Goal: Task Accomplishment & Management: Complete application form

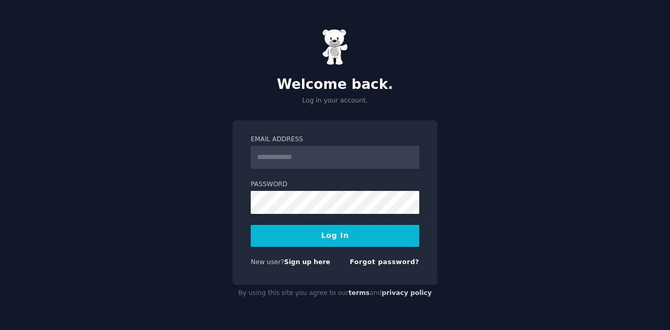
click at [273, 157] on input "Email Address" at bounding box center [335, 157] width 168 height 23
type input "**********"
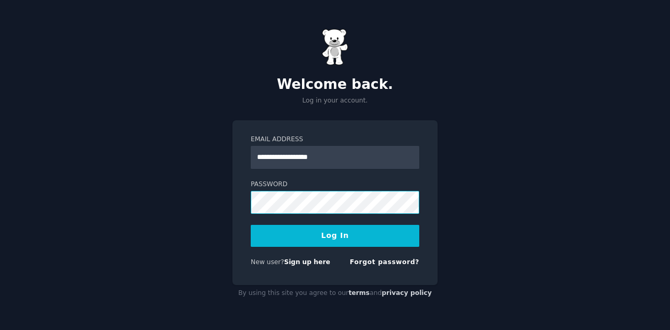
click at [251, 225] on button "Log In" at bounding box center [335, 236] width 168 height 22
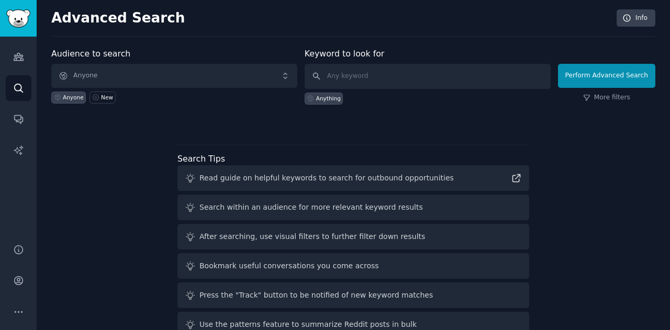
click at [251, 132] on div "Audience to search Anyone Anyone New Keyword to look for Anything Perform Advan…" at bounding box center [353, 195] width 604 height 294
click at [18, 59] on icon "Sidebar" at bounding box center [18, 56] width 11 height 11
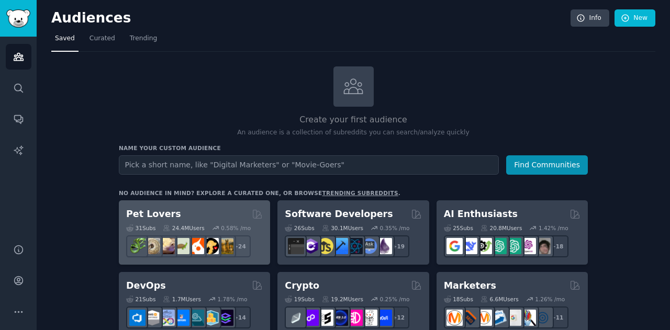
click at [196, 212] on div "Pet Lovers" at bounding box center [194, 214] width 137 height 13
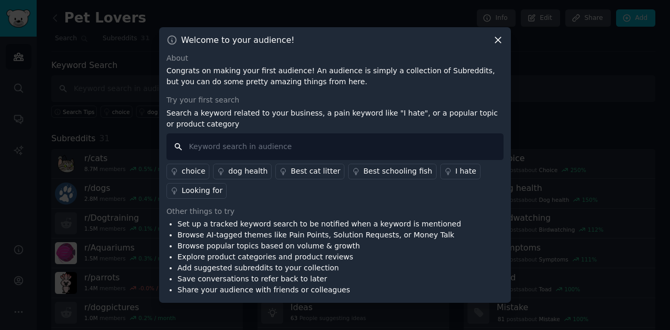
click at [253, 154] on input "text" at bounding box center [334, 146] width 337 height 27
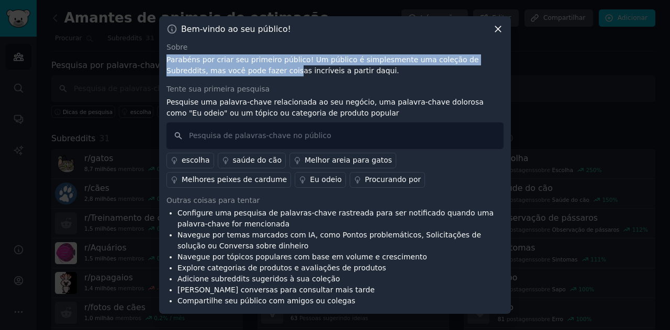
drag, startPoint x: 197, startPoint y: 51, endPoint x: 234, endPoint y: 69, distance: 41.2
click at [234, 69] on div "Sobre Parabéns por criar seu primeiro público! Um público é simplesmente uma co…" at bounding box center [334, 59] width 337 height 35
click at [234, 69] on font "Parabéns por criar seu primeiro público! Um público é simplesmente uma coleção …" at bounding box center [322, 64] width 312 height 19
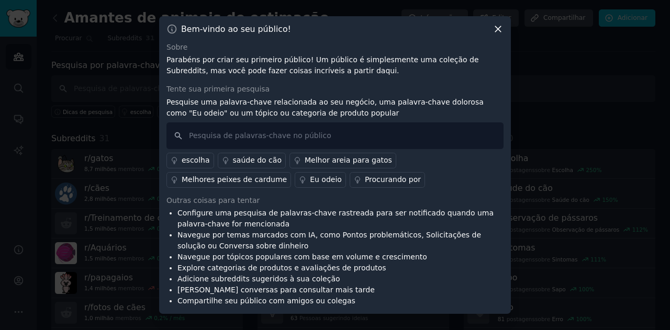
click at [310, 177] on font "Eu odeio" at bounding box center [326, 179] width 32 height 8
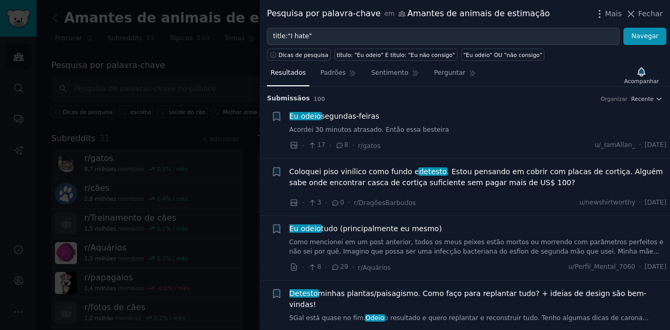
click at [158, 21] on div at bounding box center [335, 165] width 670 height 330
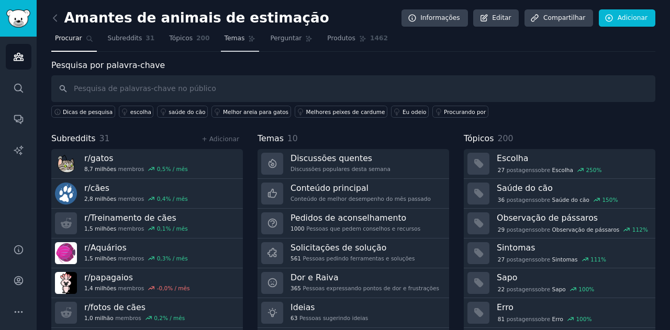
click at [224, 38] on font "Temas" at bounding box center [234, 38] width 20 height 7
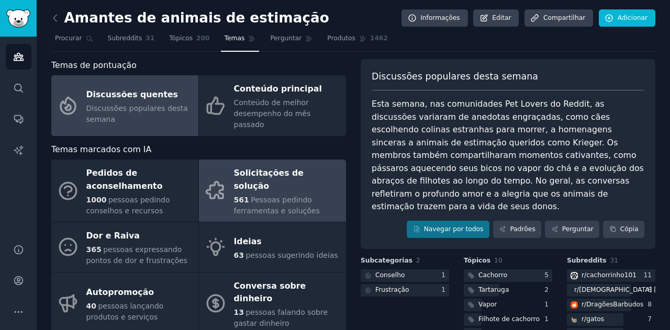
click at [252, 168] on font "Solicitações de solução" at bounding box center [269, 179] width 70 height 23
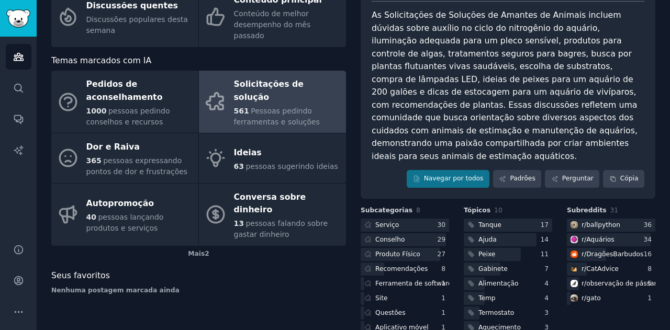
scroll to position [89, 0]
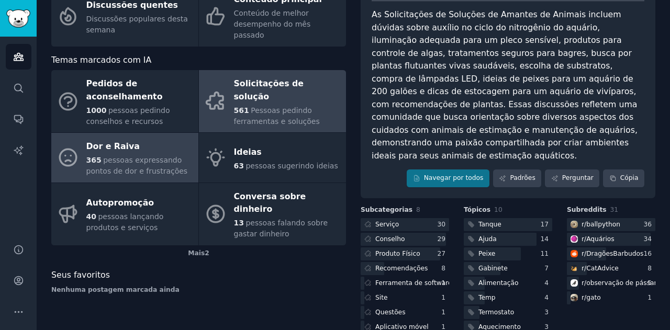
click at [116, 143] on div "Dor e Raiva" at bounding box center [139, 147] width 107 height 17
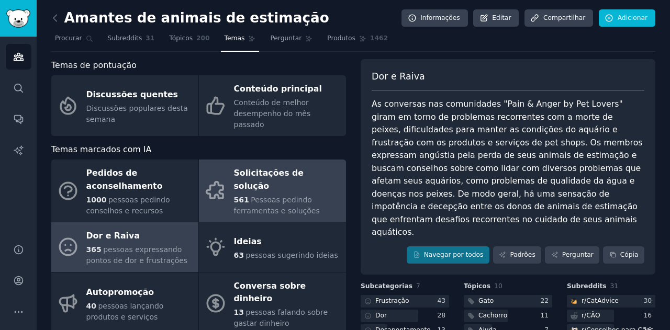
scroll to position [5, 0]
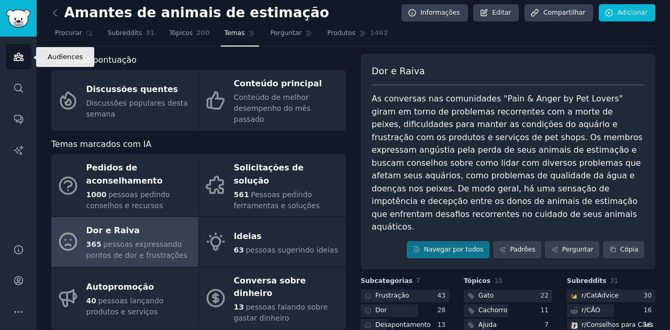
click at [25, 45] on link "Públicos" at bounding box center [19, 57] width 26 height 26
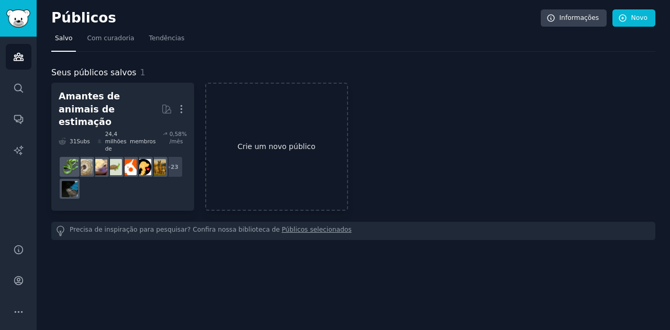
click at [265, 148] on link "Crie um novo público" at bounding box center [276, 147] width 143 height 128
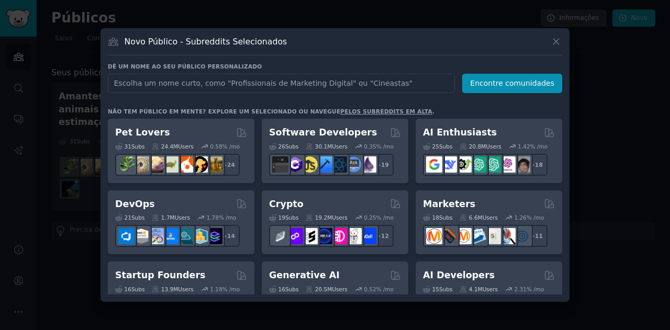
type input "l"
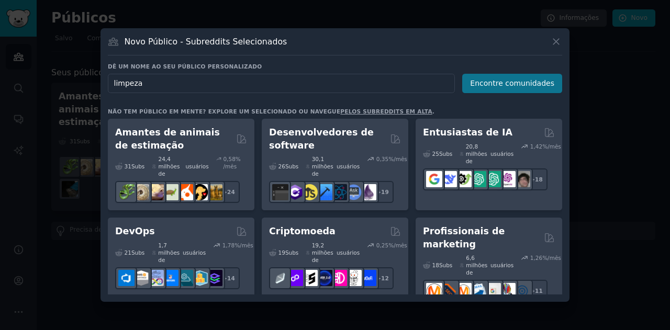
type input "limpeza"
click at [512, 87] on font "Encontre comunidades" at bounding box center [512, 83] width 84 height 8
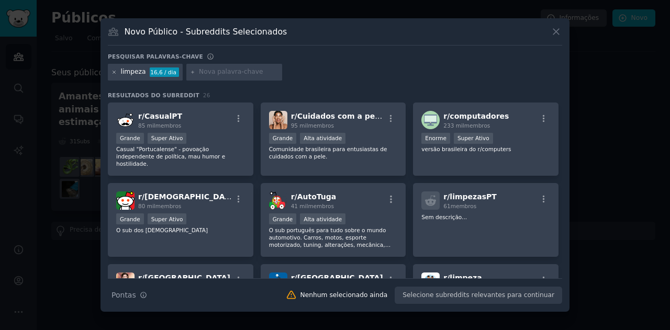
click at [113, 72] on icon at bounding box center [114, 73] width 6 height 6
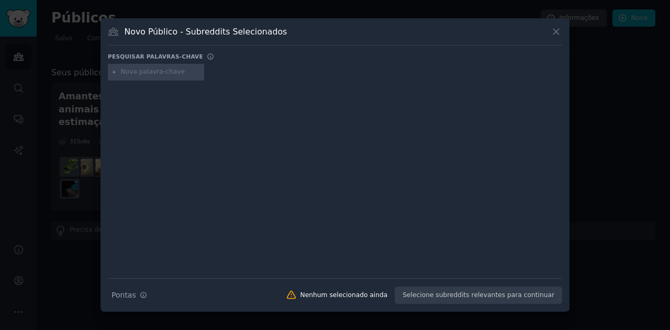
click at [149, 73] on input "text" at bounding box center [161, 71] width 80 height 9
type input "sindico"
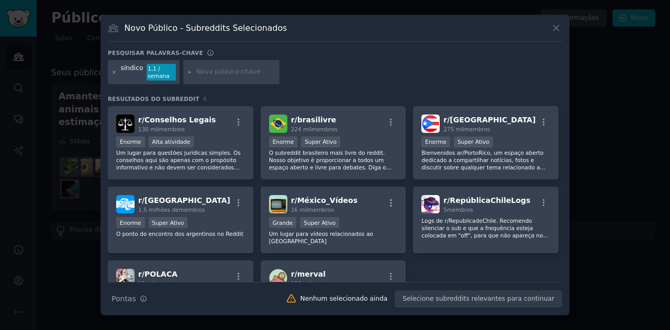
click at [112, 72] on icon at bounding box center [114, 73] width 6 height 6
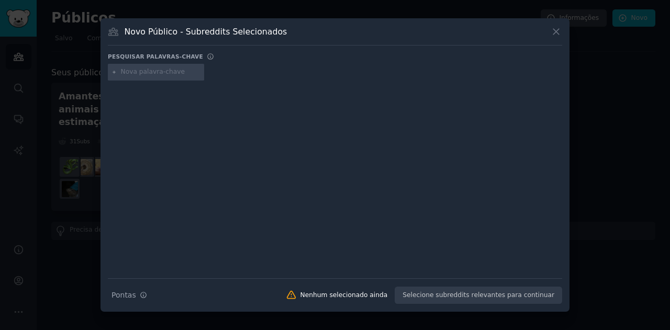
click at [131, 76] on input "text" at bounding box center [161, 71] width 80 height 9
type input "condomínio"
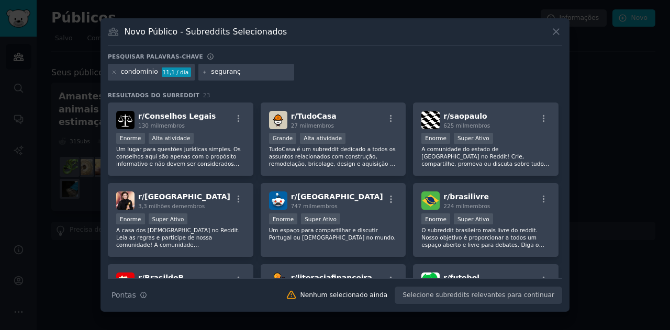
type input "segurança"
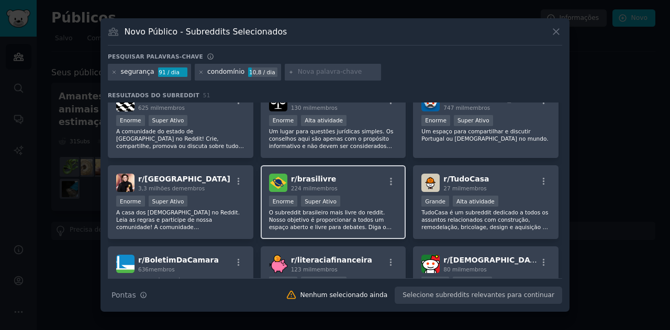
scroll to position [18, 0]
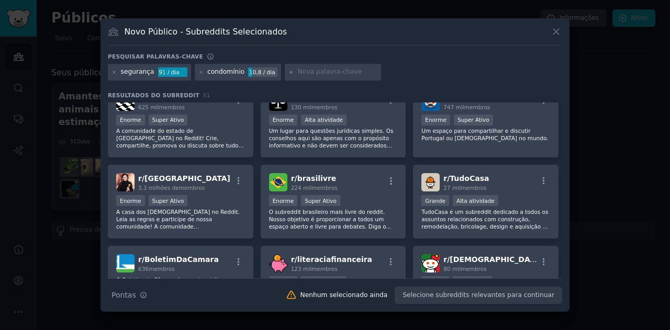
click at [335, 295] on font "Nenhum selecionado ainda" at bounding box center [343, 294] width 87 height 7
drag, startPoint x: 335, startPoint y: 295, endPoint x: 376, endPoint y: 300, distance: 41.1
click at [376, 300] on div "Nenhum selecionado ainda" at bounding box center [336, 295] width 117 height 11
click at [389, 301] on div "Dicas de pesquisa Pontas Nenhum selecionado ainda Selecione subreddits relevant…" at bounding box center [335, 291] width 454 height 26
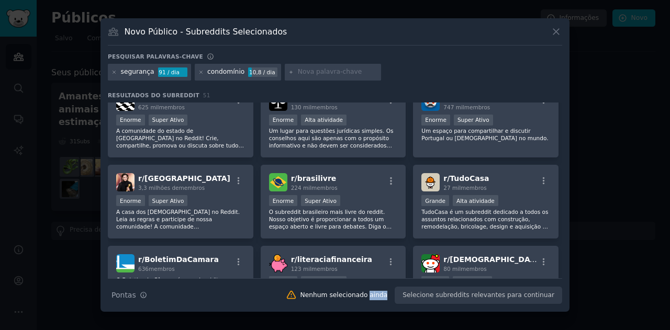
scroll to position [49, 0]
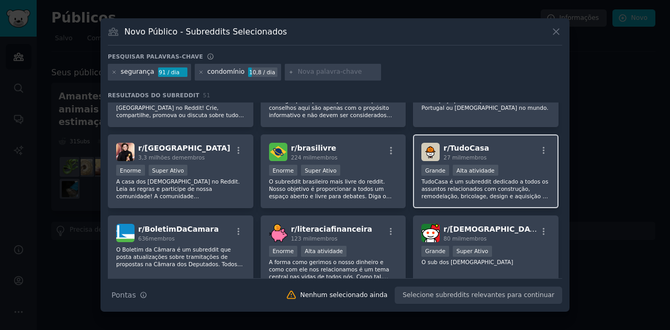
click at [466, 194] on font "TudoCasa é um subreddit dedicado a todos os assuntos relacionados com construçã…" at bounding box center [485, 192] width 128 height 28
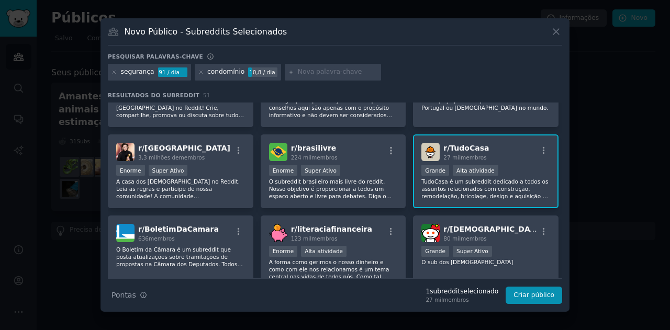
scroll to position [0, 0]
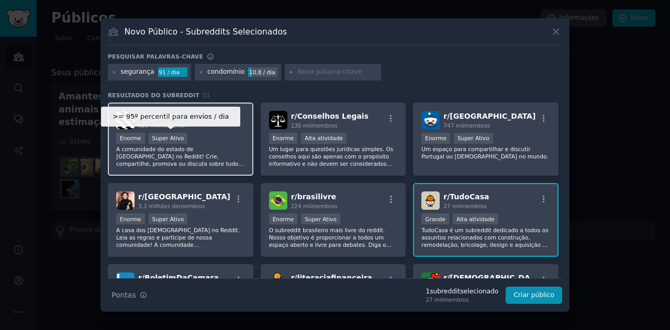
click at [154, 142] on div "Super Ativo" at bounding box center [168, 138] width 39 height 11
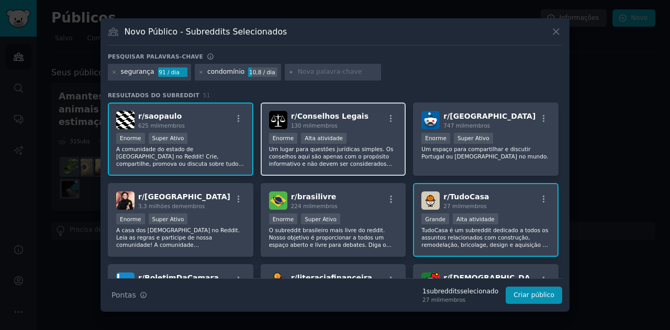
click at [378, 169] on div "r/ Conselhos Legais 130 mil membros Enorme Alta atividade Um lugar para questõe…" at bounding box center [333, 140] width 145 height 74
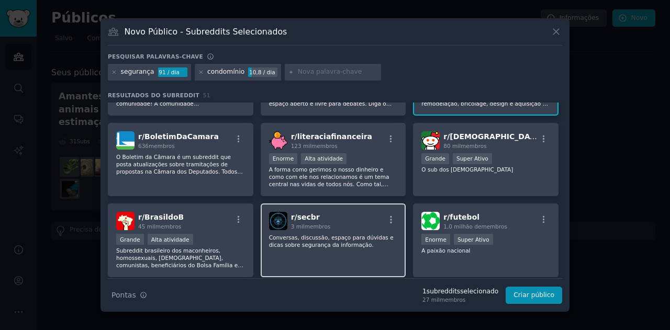
scroll to position [139, 0]
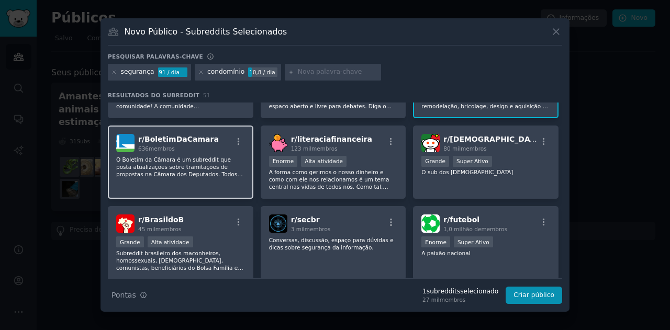
click at [182, 151] on div "636 membros" at bounding box center [178, 148] width 81 height 7
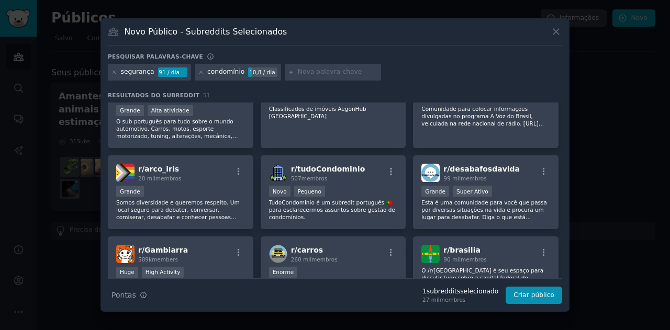
scroll to position [675, 0]
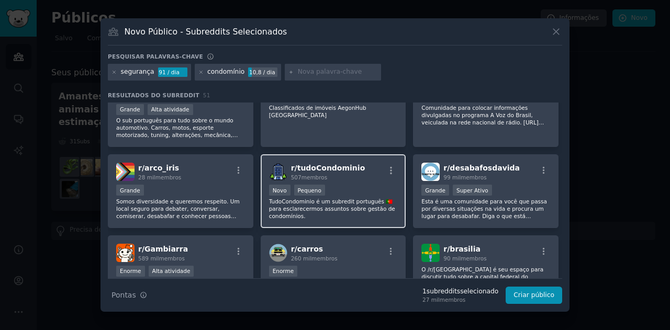
click at [328, 186] on div "100 - 1000 membros Novo Pequeno" at bounding box center [333, 191] width 129 height 13
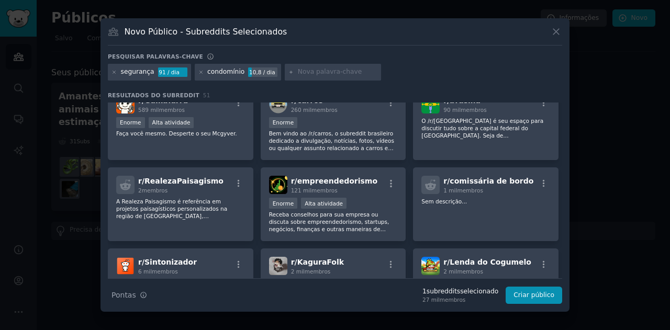
scroll to position [826, 0]
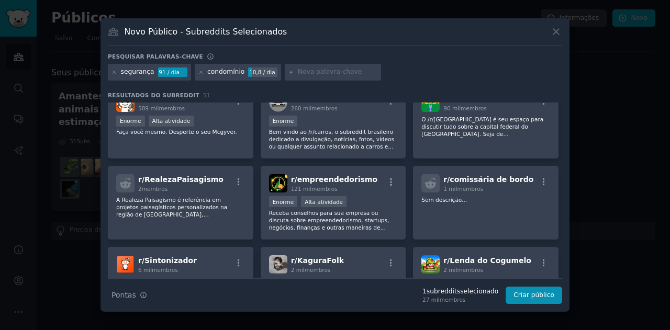
click at [306, 70] on input "text" at bounding box center [338, 71] width 80 height 9
type input "c"
type input "sindico"
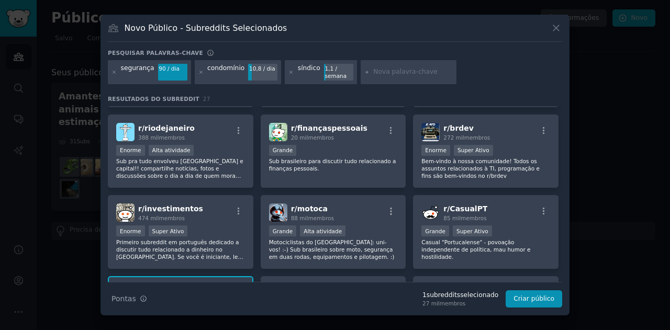
scroll to position [477, 0]
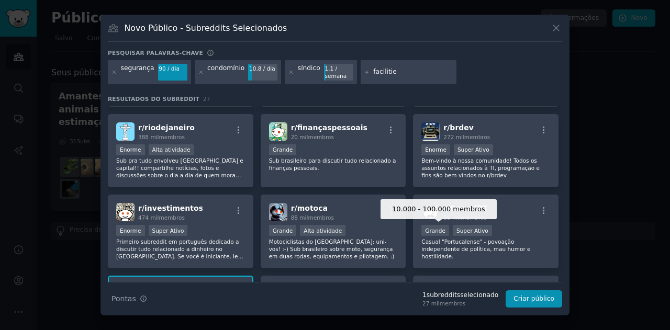
type input "facilities"
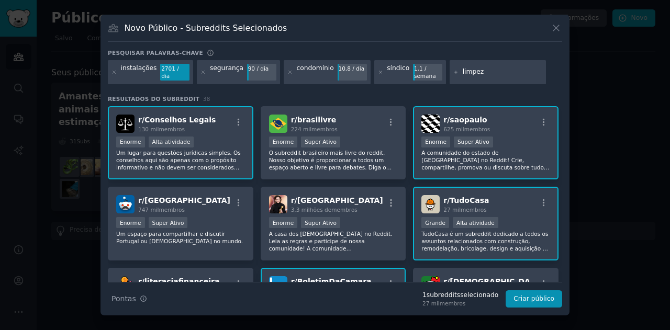
type input "limpeza"
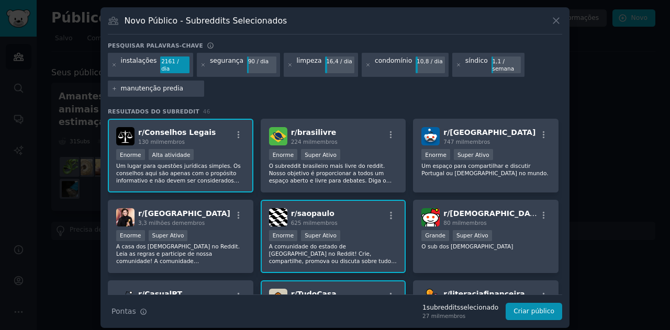
type input "manutenção predial"
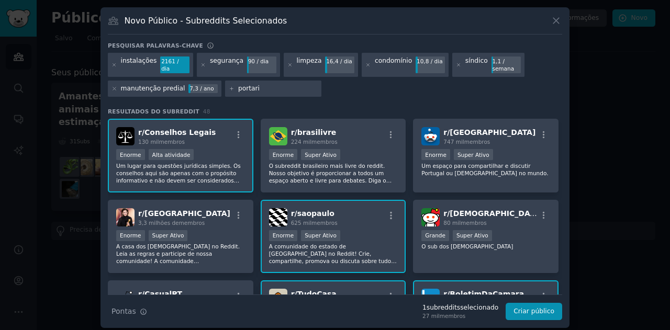
type input "portaria"
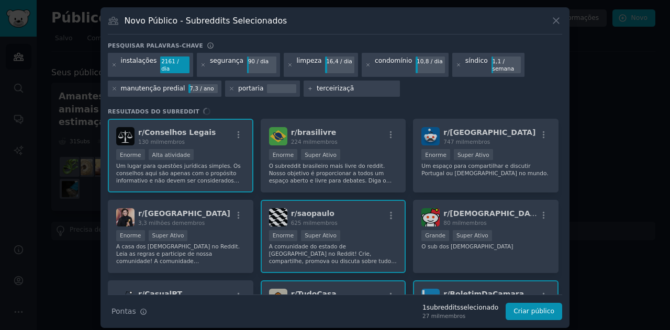
type input "terceirização"
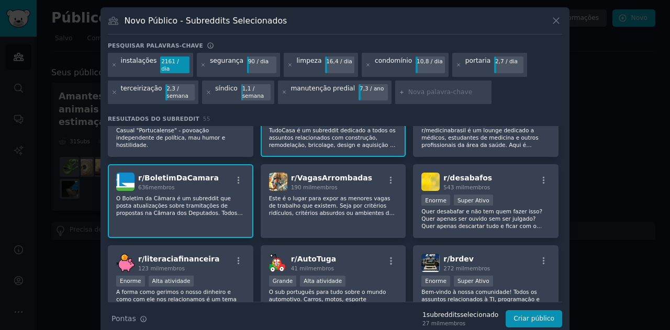
scroll to position [277, 0]
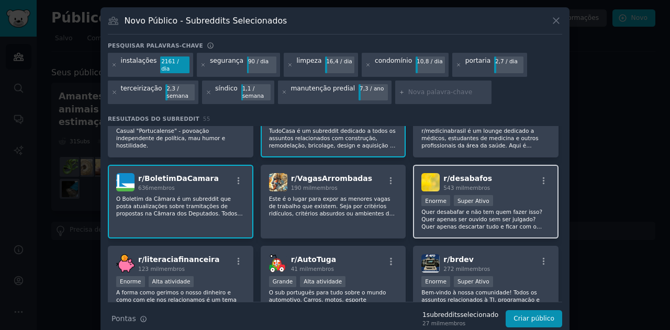
click at [434, 214] on font "Quer desabafar e não tem quem fazer isso? Quer apenas ser ouvido sem ser julgad…" at bounding box center [485, 230] width 128 height 43
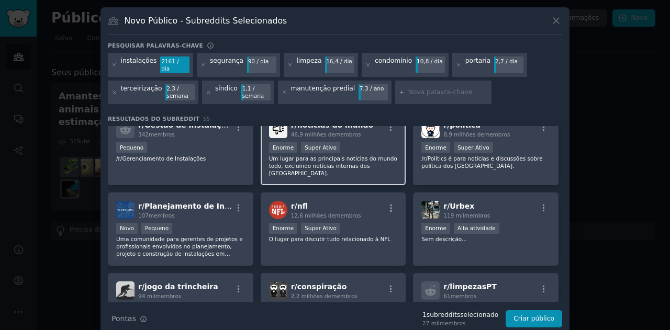
scroll to position [852, 0]
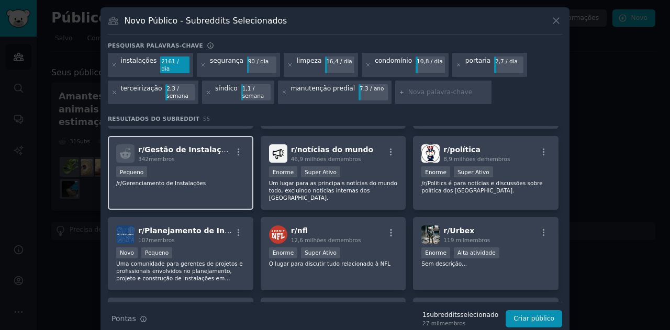
click at [206, 169] on div "Pequeno" at bounding box center [180, 172] width 129 height 13
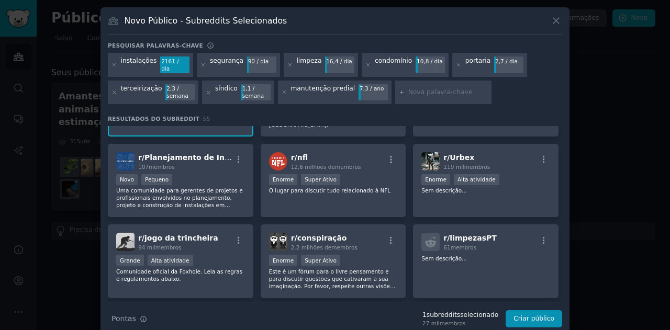
scroll to position [925, 0]
click at [206, 174] on div "Novo Pequeno" at bounding box center [180, 180] width 129 height 13
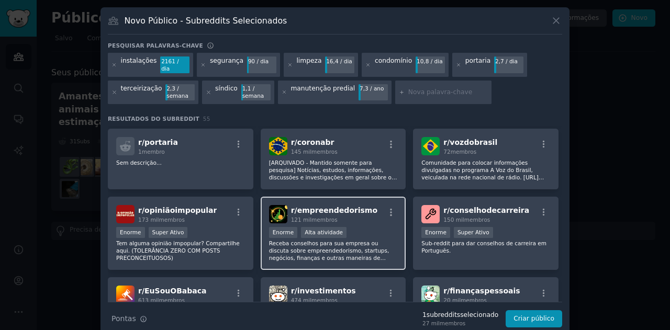
scroll to position [1109, 0]
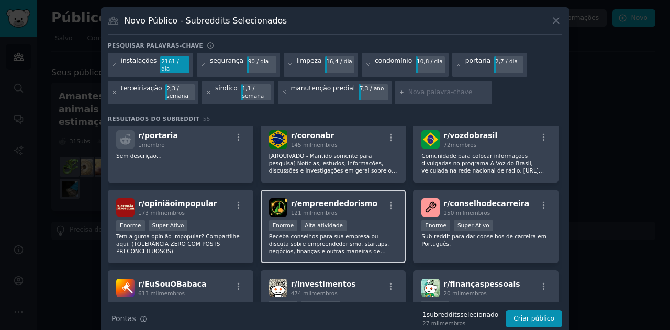
click at [353, 233] on font "Receba conselhos para sua empresa ou discuta sobre empreendedorismo, startups, …" at bounding box center [332, 262] width 127 height 58
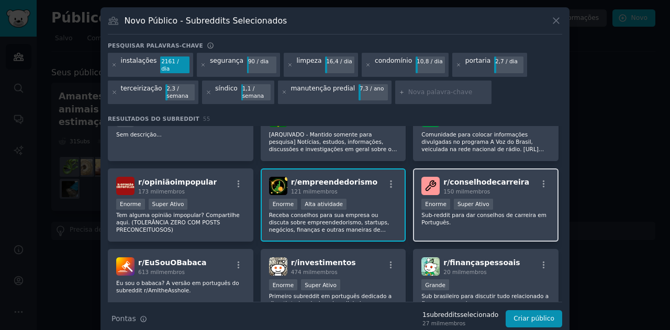
click at [470, 199] on div "100.000 - 1.000.000 de membros Enorme Super Ativo" at bounding box center [485, 205] width 129 height 13
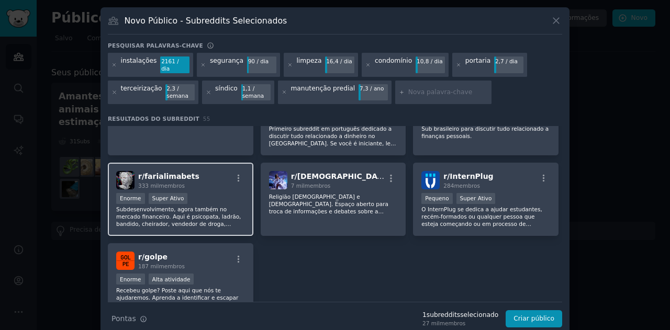
scroll to position [1341, 0]
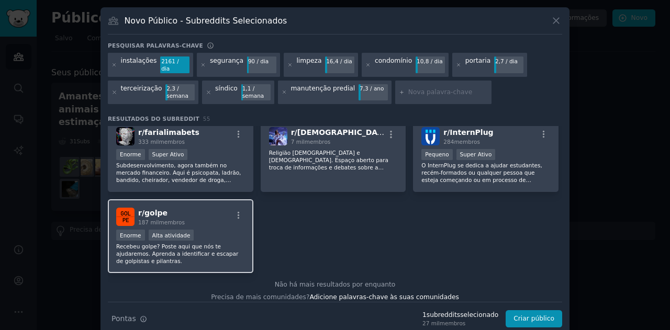
click at [192, 230] on div "Enorme Alta atividade" at bounding box center [180, 236] width 129 height 13
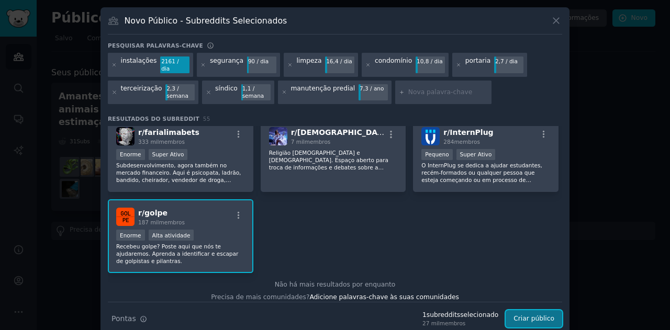
click at [527, 315] on font "Criar público" at bounding box center [533, 318] width 41 height 7
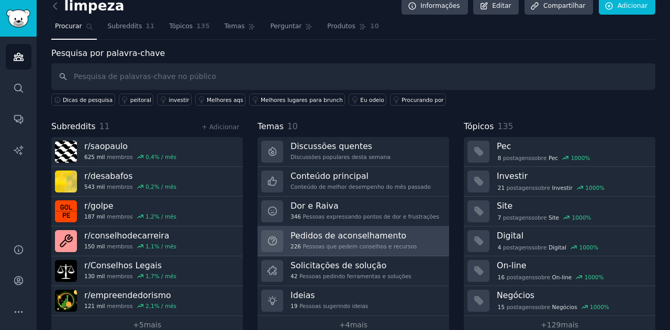
scroll to position [30, 0]
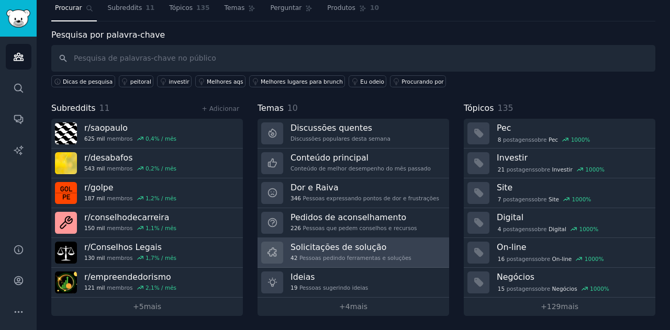
click at [309, 253] on div "Solicitações de solução 42 Pessoas pedindo ferramentas e soluções" at bounding box center [350, 253] width 121 height 22
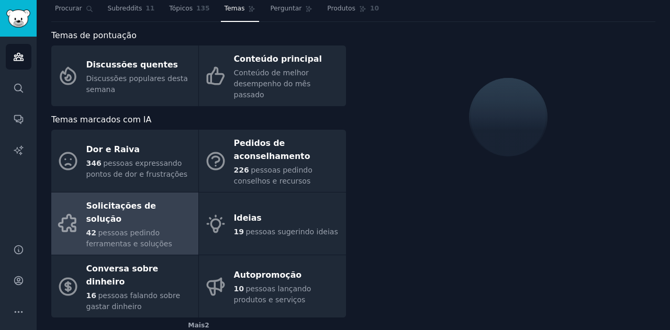
scroll to position [30, 0]
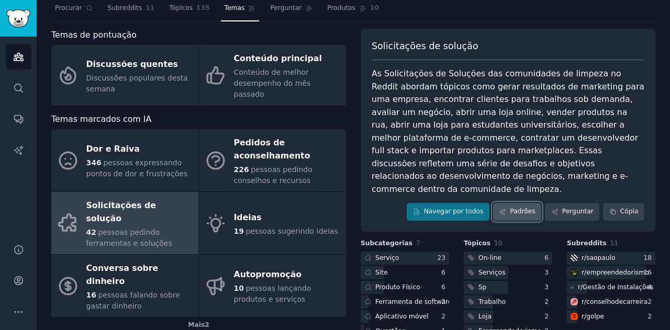
click at [514, 208] on font "Padrões" at bounding box center [522, 211] width 25 height 7
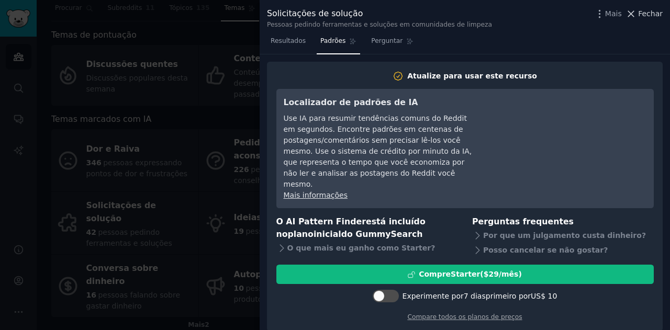
click at [632, 12] on icon at bounding box center [630, 13] width 11 height 11
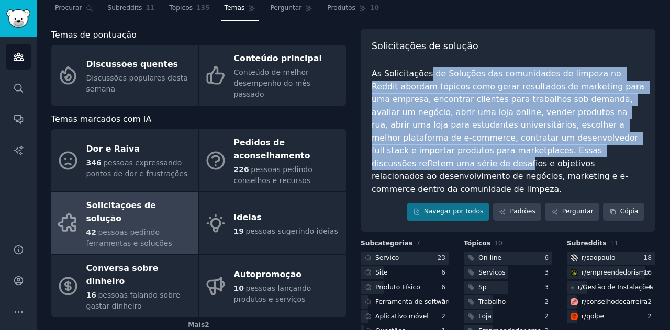
drag, startPoint x: 424, startPoint y: 76, endPoint x: 512, endPoint y: 149, distance: 113.7
click at [512, 149] on font "As Solicitações de Soluções das comunidades de limpeza no Reddit abordam tópico…" at bounding box center [508, 132] width 275 height 126
click at [445, 67] on div "As Solicitações de Soluções das comunidades de limpeza no Reddit abordam tópico…" at bounding box center [507, 131] width 273 height 128
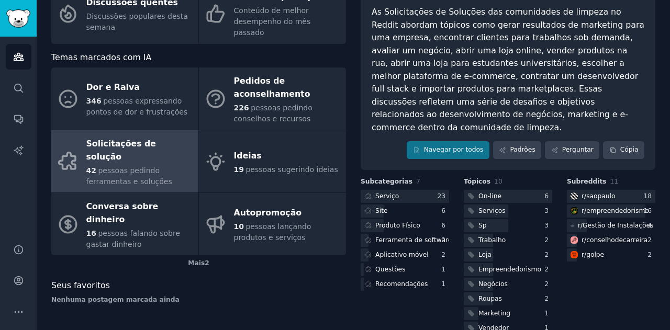
scroll to position [100, 0]
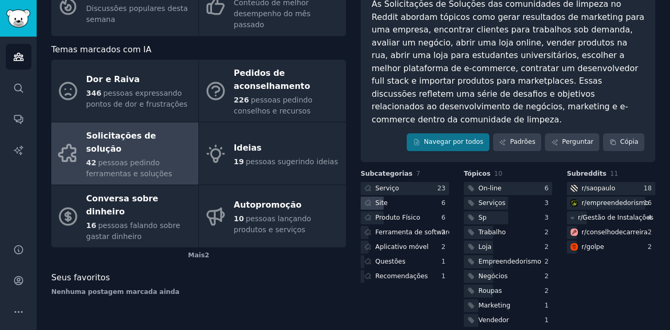
click at [380, 199] on font "Site" at bounding box center [381, 202] width 13 height 7
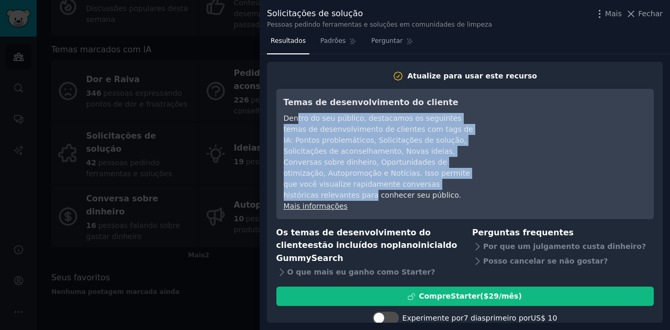
drag, startPoint x: 295, startPoint y: 118, endPoint x: 365, endPoint y: 183, distance: 95.5
click at [365, 183] on font "Dentro do seu público, destacamos os seguintes temas de desenvolvimento de clie…" at bounding box center [378, 156] width 189 height 85
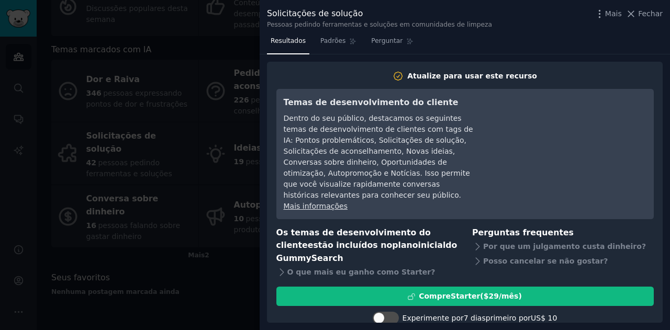
click at [197, 281] on div at bounding box center [335, 165] width 670 height 330
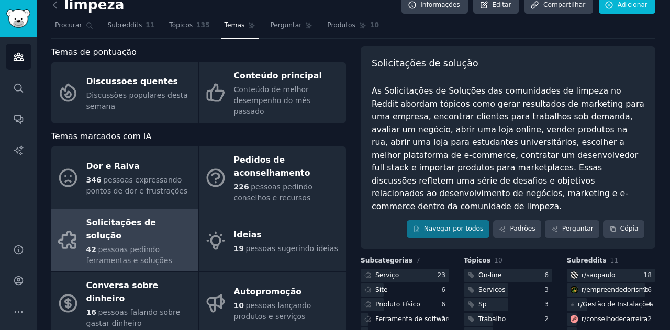
scroll to position [13, 0]
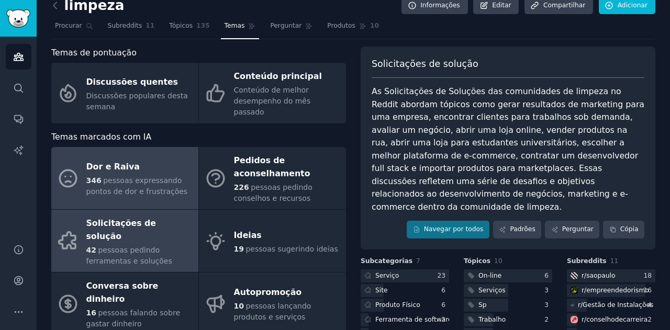
click at [114, 162] on font "Dor e Raiva" at bounding box center [112, 167] width 53 height 10
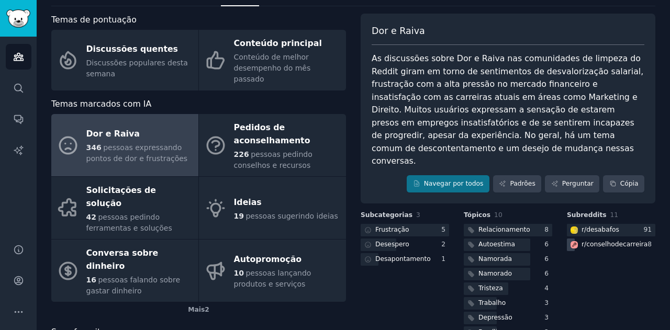
scroll to position [74, 0]
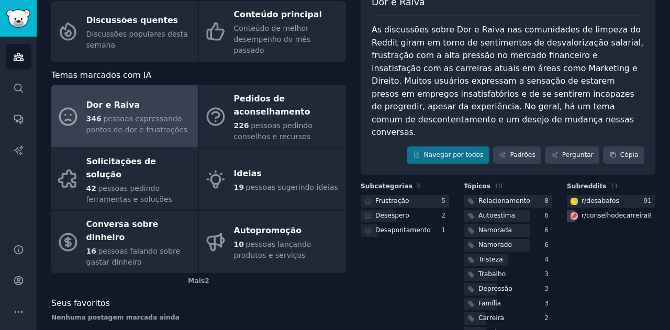
click at [577, 210] on div "r/ conselhodecarreira" at bounding box center [608, 216] width 83 height 13
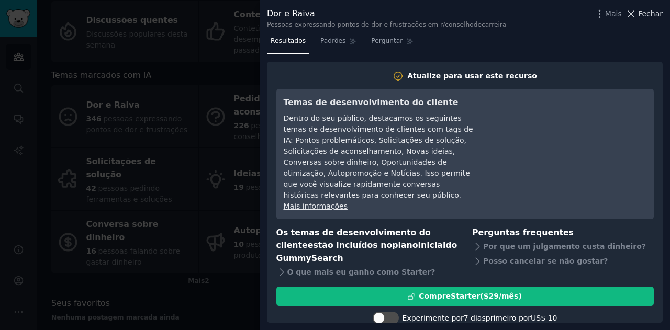
click at [644, 14] on font "Fechar" at bounding box center [650, 13] width 25 height 8
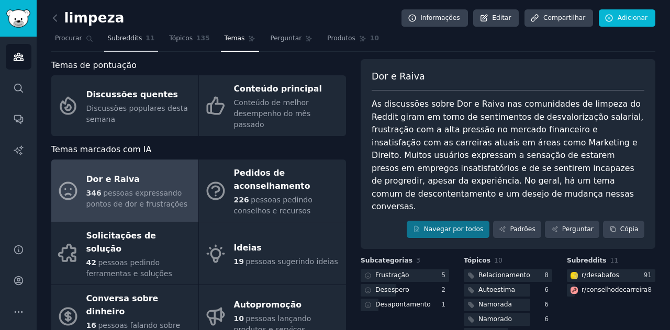
click at [136, 36] on font "Subreddits" at bounding box center [125, 38] width 35 height 7
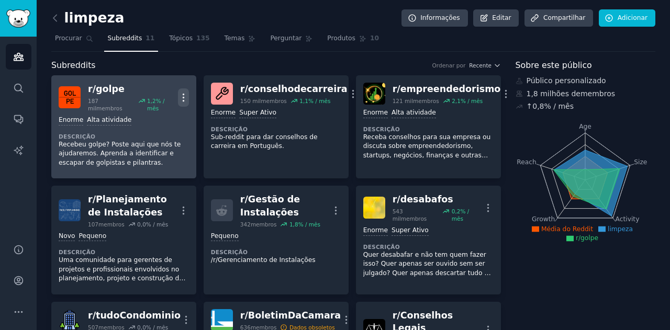
click at [183, 88] on button "Mais" at bounding box center [183, 97] width 11 height 18
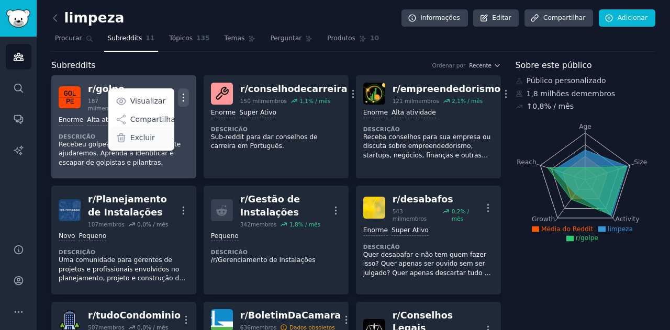
click at [154, 129] on div "Excluir" at bounding box center [147, 138] width 74 height 22
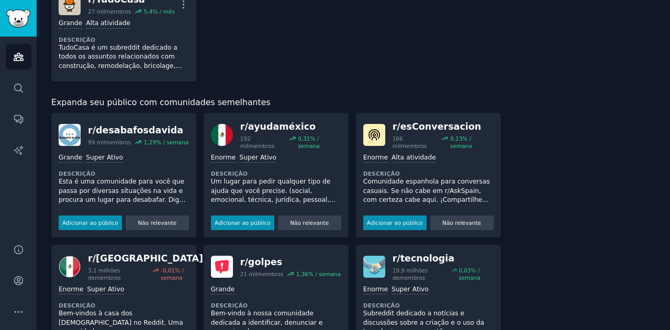
scroll to position [439, 0]
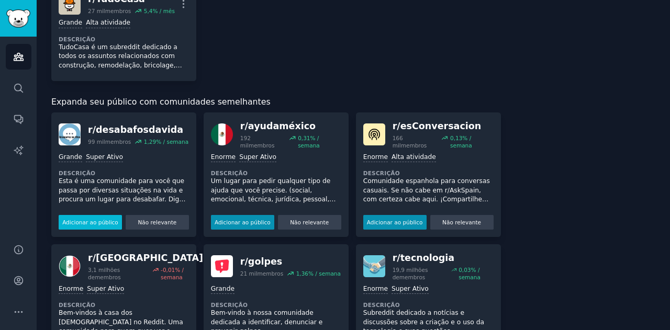
click at [81, 219] on font "Adicionar ao público" at bounding box center [90, 222] width 56 height 6
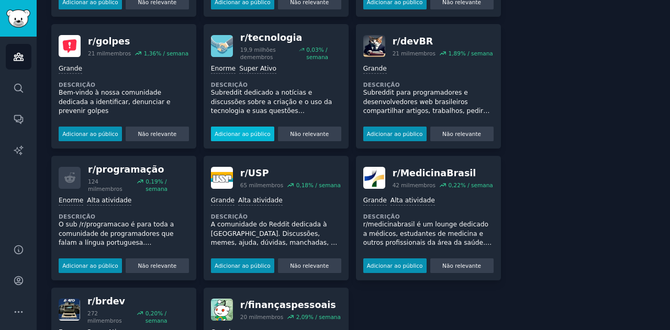
scroll to position [660, 0]
click at [248, 130] on font "Adicionar ao público" at bounding box center [242, 133] width 56 height 6
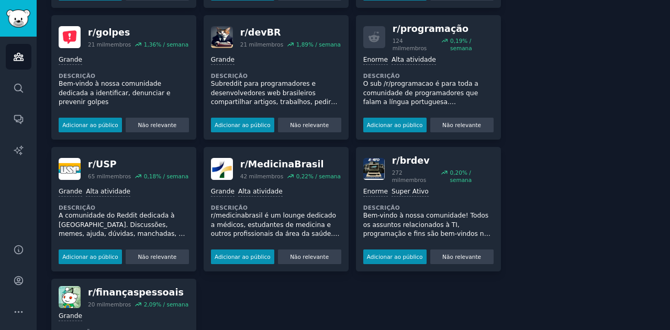
scroll to position [676, 0]
click at [391, 250] on button "Adicionar ao público" at bounding box center [394, 257] width 63 height 15
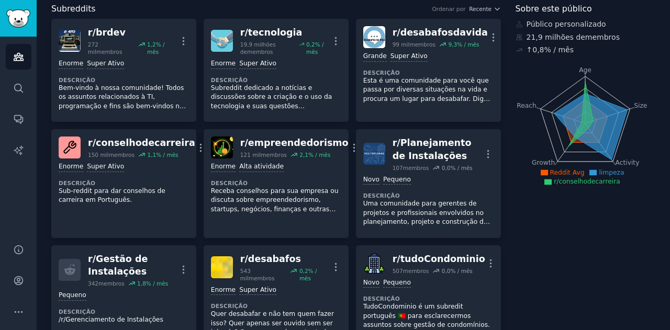
scroll to position [0, 0]
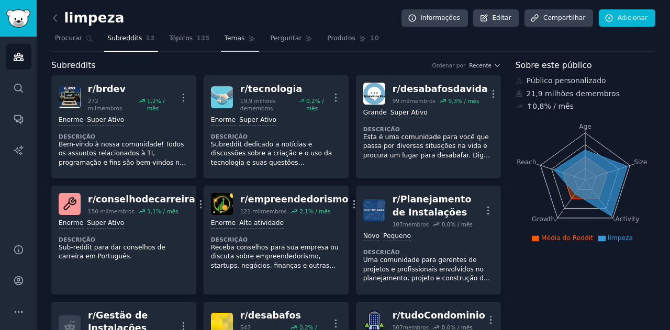
click at [224, 37] on font "Temas" at bounding box center [234, 38] width 20 height 7
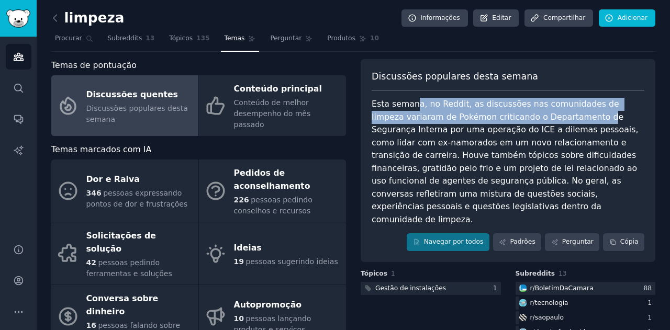
drag, startPoint x: 409, startPoint y: 105, endPoint x: 555, endPoint y: 121, distance: 147.3
click at [555, 121] on font "Esta semana, no Reddit, as discussões nas comunidades de limpeza variaram de Po…" at bounding box center [505, 162] width 269 height 126
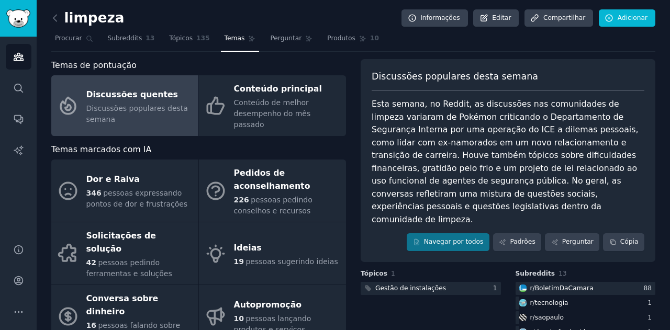
click at [528, 156] on font "Esta semana, no Reddit, as discussões nas comunidades de limpeza variaram de Po…" at bounding box center [505, 162] width 269 height 126
click at [17, 57] on icon "Barra lateral" at bounding box center [18, 56] width 9 height 7
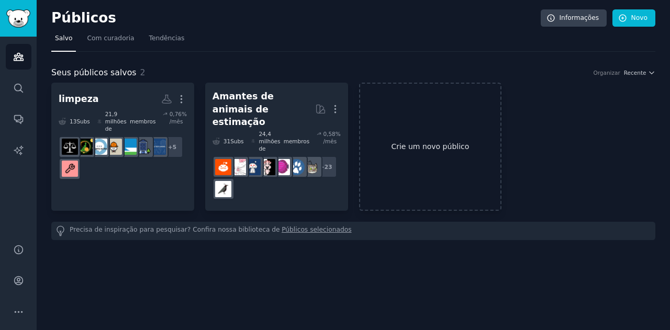
click at [417, 159] on link "Crie um novo público" at bounding box center [430, 147] width 143 height 128
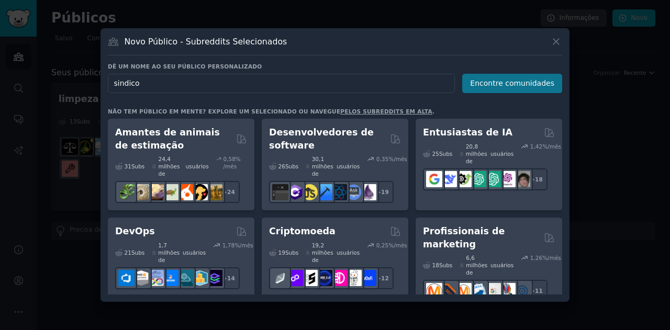
type input "sindico"
click at [491, 81] on font "Encontre comunidades" at bounding box center [512, 83] width 84 height 8
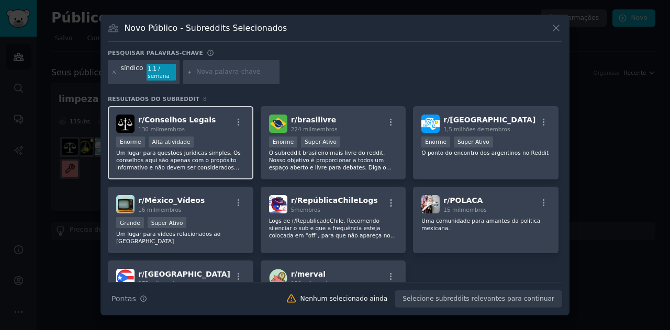
click at [195, 150] on font "Um lugar para questões jurídicas simples. Os conselhos aqui são apenas com o pr…" at bounding box center [180, 168] width 129 height 36
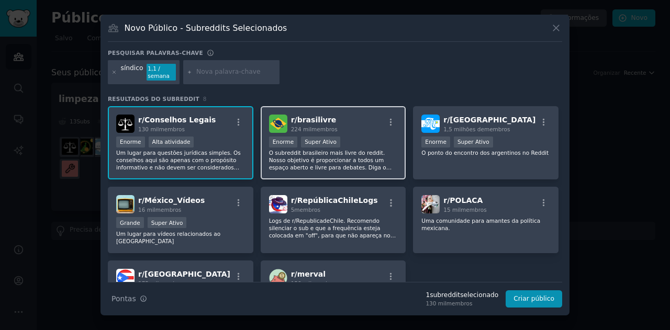
click at [342, 153] on font "O subreddit brasileiro mais livre do reddit. Nosso objetivo é proporcionar a to…" at bounding box center [332, 175] width 127 height 50
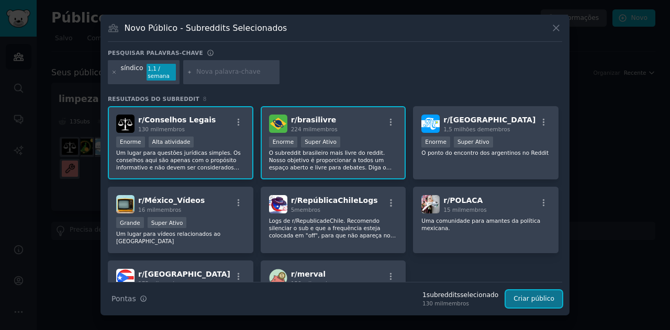
click at [523, 301] on font "Criar público" at bounding box center [533, 298] width 41 height 7
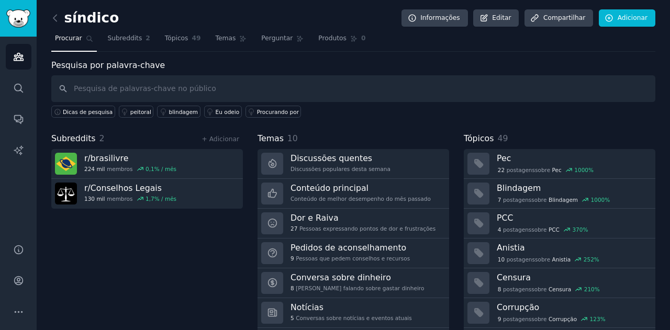
scroll to position [30, 0]
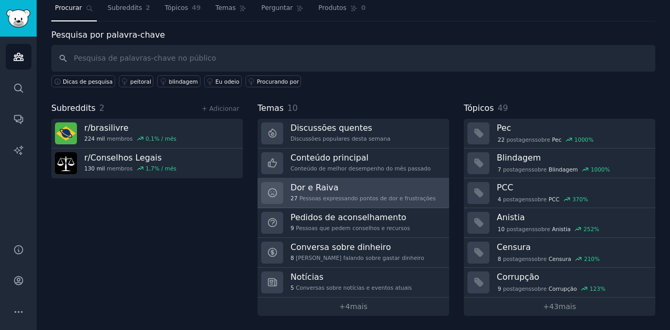
click at [317, 193] on div "Dor e Raiva 27 Pessoas expressando pontos de dor e frustrações" at bounding box center [362, 193] width 145 height 22
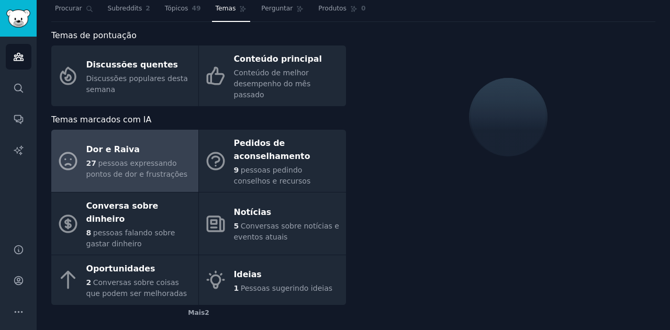
scroll to position [30, 0]
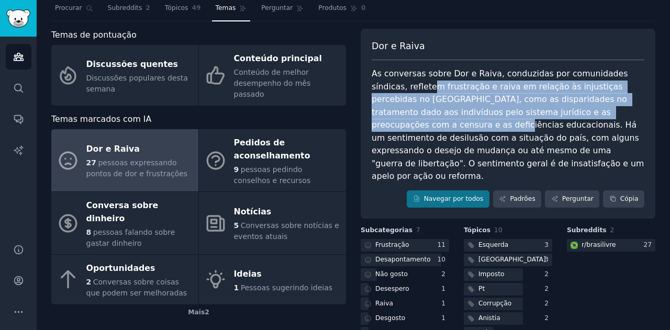
drag, startPoint x: 392, startPoint y: 82, endPoint x: 598, endPoint y: 117, distance: 208.5
click at [598, 117] on font "As conversas sobre Dor e Raiva, conduzidas por comunidades síndicas, refletem f…" at bounding box center [508, 125] width 275 height 112
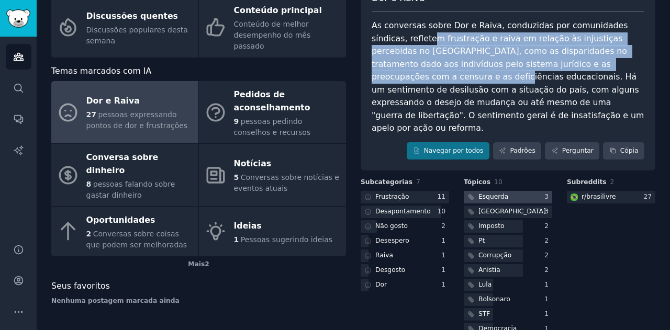
scroll to position [0, 0]
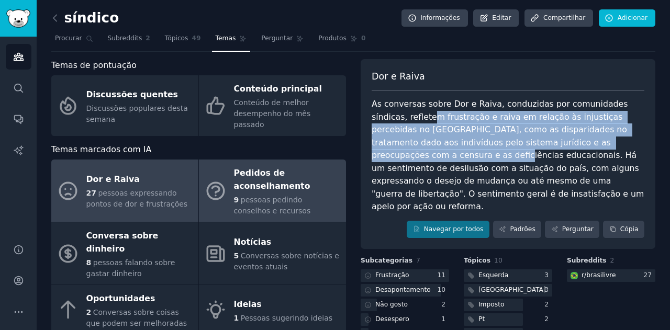
click at [228, 194] on link "Pedidos de aconselhamento 9 pessoas pedindo conselhos e recursos" at bounding box center [272, 191] width 147 height 62
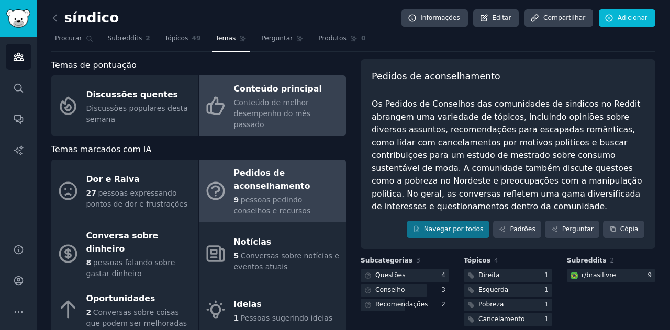
click at [271, 105] on font "Conteúdo de melhor desempenho do mês passado" at bounding box center [272, 113] width 77 height 30
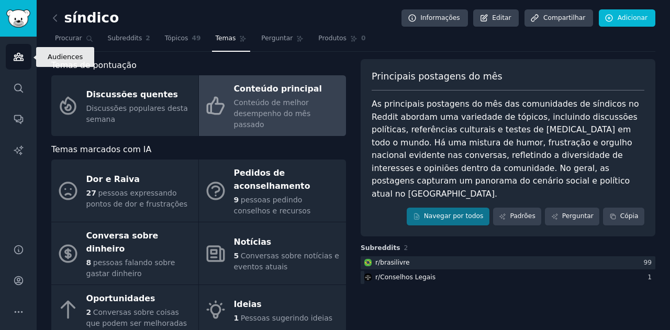
click at [18, 57] on icon "Barra lateral" at bounding box center [18, 56] width 9 height 7
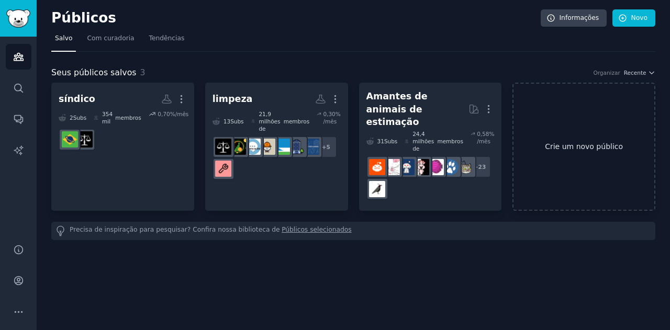
click at [549, 142] on font "Crie um novo público" at bounding box center [584, 146] width 78 height 8
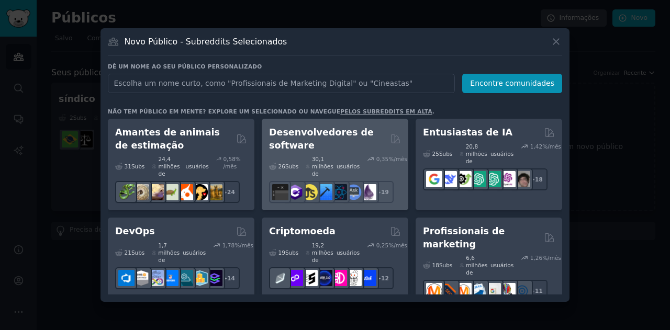
click at [397, 145] on div "Desenvolvedores de software" at bounding box center [335, 139] width 132 height 26
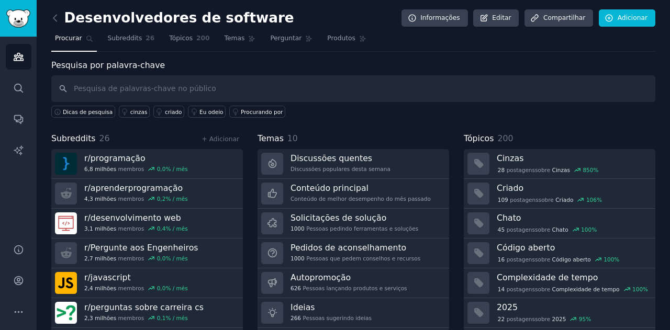
click at [259, 92] on input "text" at bounding box center [353, 88] width 604 height 27
type input "saas"
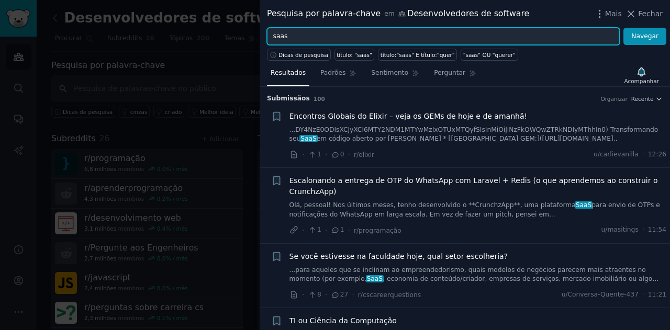
drag, startPoint x: 450, startPoint y: 36, endPoint x: 183, endPoint y: 7, distance: 268.8
click at [183, 7] on div "Pesquisa por palavra-chave em Desenvolvedores de software Mais Fechar saas Nave…" at bounding box center [335, 165] width 670 height 330
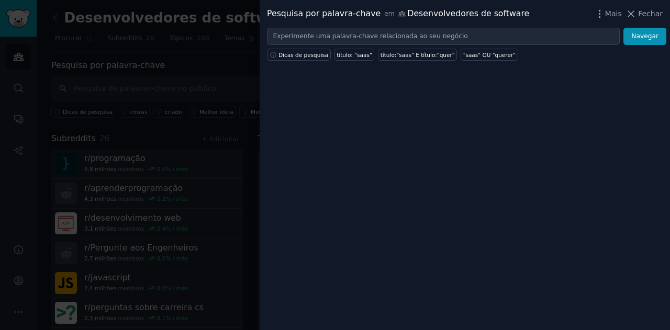
click at [85, 66] on div at bounding box center [335, 165] width 670 height 330
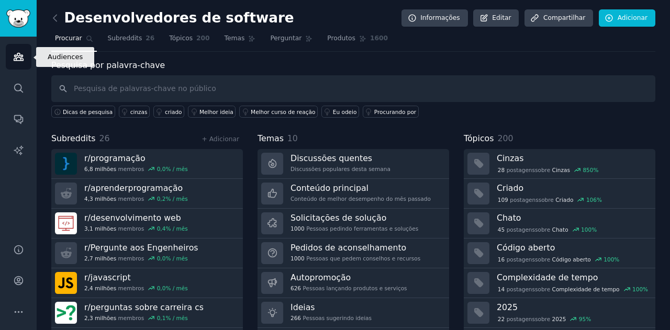
click at [22, 58] on icon "Barra lateral" at bounding box center [18, 56] width 11 height 11
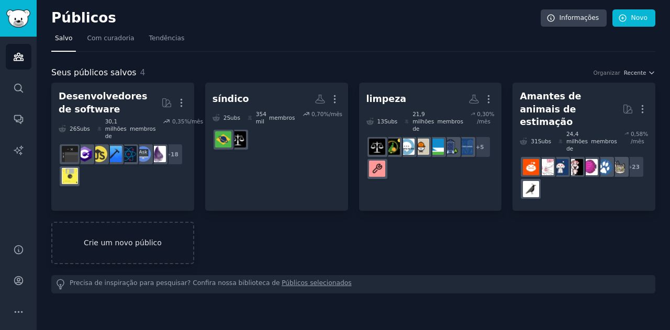
click at [88, 239] on font "Crie um novo público" at bounding box center [123, 243] width 78 height 8
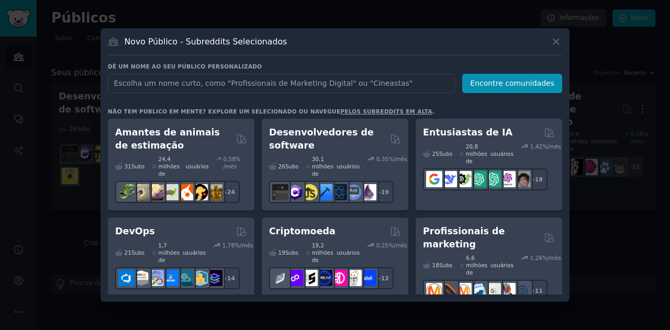
click at [171, 84] on input "text" at bounding box center [281, 83] width 347 height 19
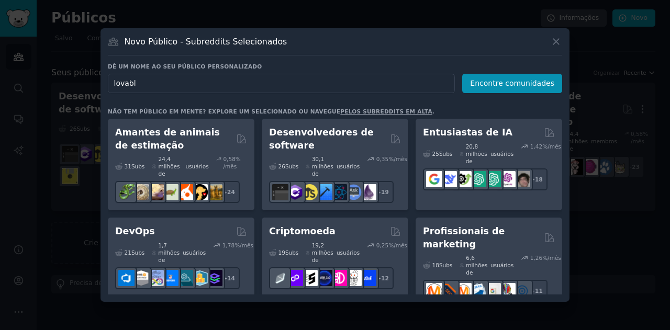
type input "lovable"
click button "Encontre comunidades" at bounding box center [512, 83] width 100 height 19
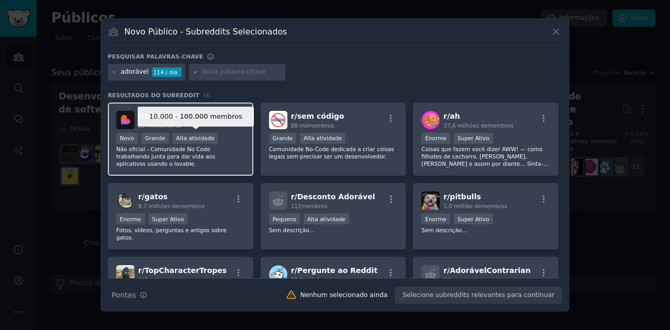
click at [200, 135] on font "Alta atividade" at bounding box center [195, 138] width 38 height 6
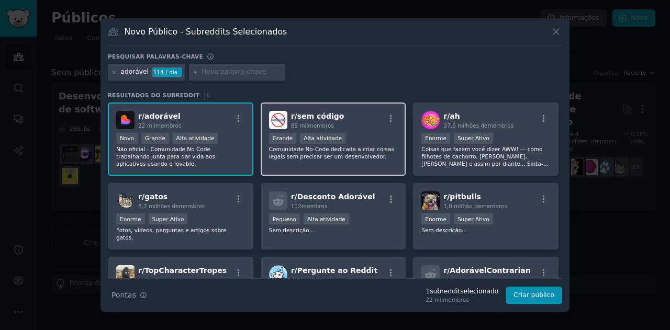
click at [311, 156] on font "Comunidade No-Code dedicada a criar coisas legais sem precisar ser um desenvolv…" at bounding box center [331, 153] width 125 height 14
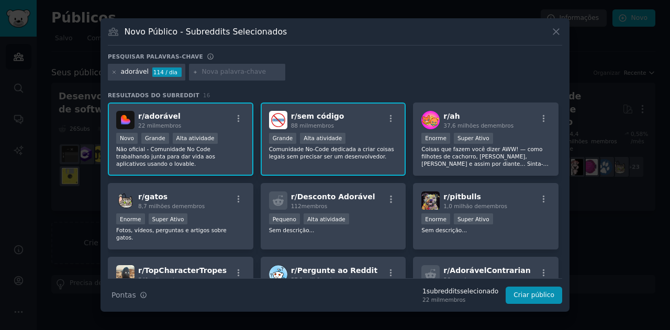
click at [213, 69] on input "text" at bounding box center [242, 71] width 80 height 9
type input "lovable"
type input "l"
type input "no code"
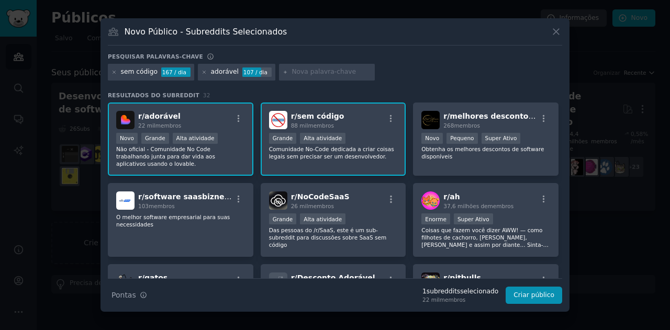
click at [314, 70] on input "text" at bounding box center [331, 71] width 80 height 9
type input "no-code"
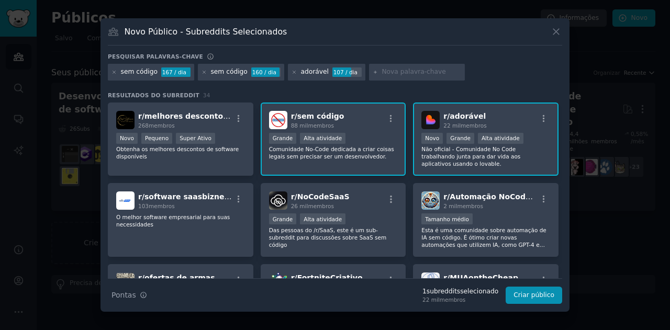
click at [386, 74] on input "text" at bounding box center [421, 71] width 80 height 9
type input "low-code"
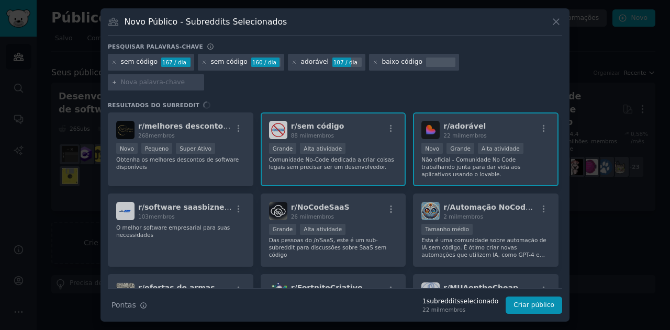
click at [401, 112] on div "r/ melhores descontos em software 268 membros Novo Pequeno Super Ativo Obtenha …" at bounding box center [335, 200] width 454 height 176
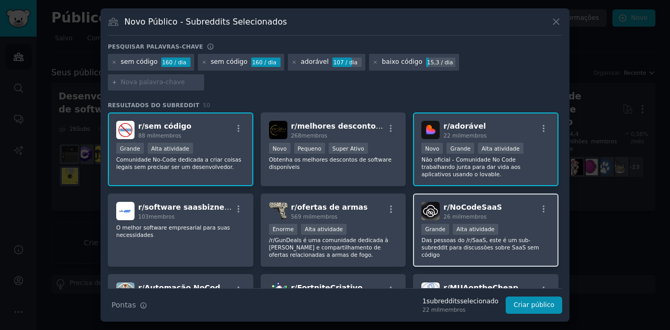
click at [469, 203] on font "NoCodeSaaS" at bounding box center [475, 207] width 52 height 8
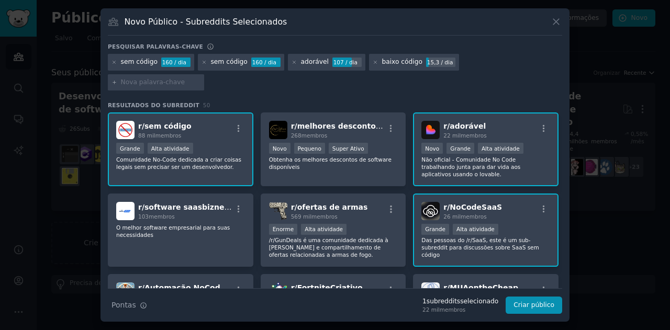
click at [200, 78] on input "text" at bounding box center [161, 82] width 80 height 9
type input "vibe coding"
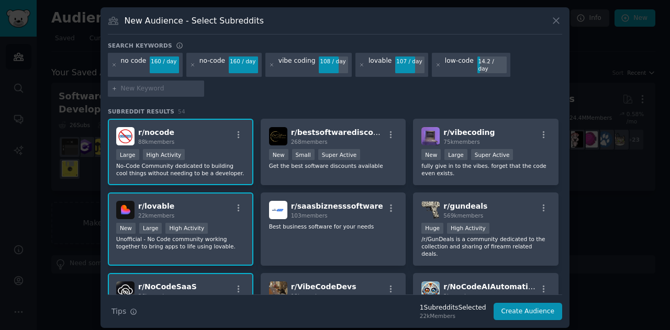
click at [346, 86] on div "no code 160 / day no-code 160 / day vibe coding 108 / day lovable 107 / day low…" at bounding box center [335, 77] width 454 height 48
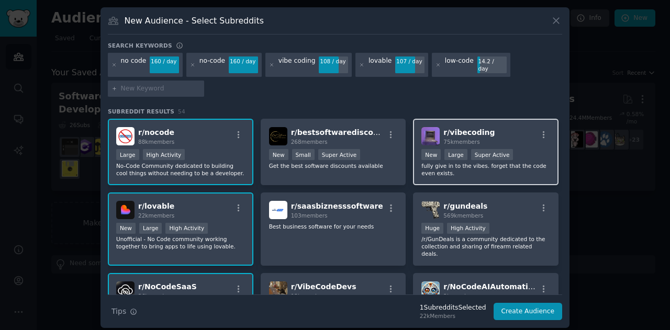
click at [472, 162] on p "fully give in to the vibes. forget that the code even exists." at bounding box center [485, 169] width 129 height 15
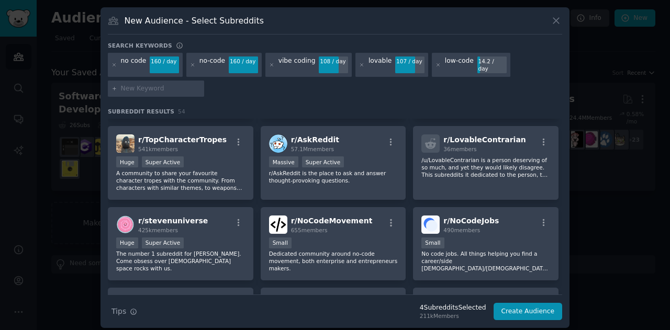
scroll to position [625, 0]
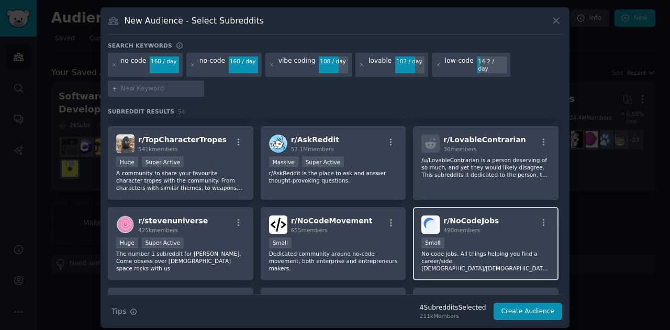
click at [474, 238] on div "Small" at bounding box center [485, 244] width 129 height 13
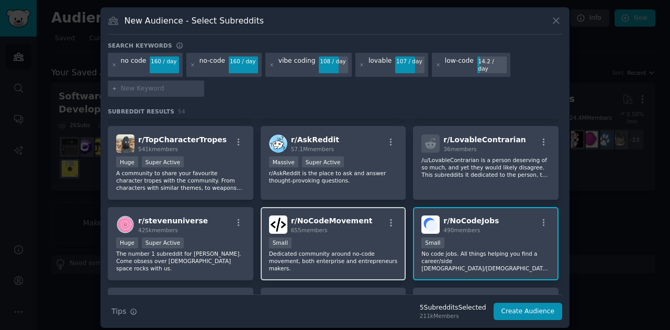
click at [354, 238] on div "Small" at bounding box center [333, 244] width 129 height 13
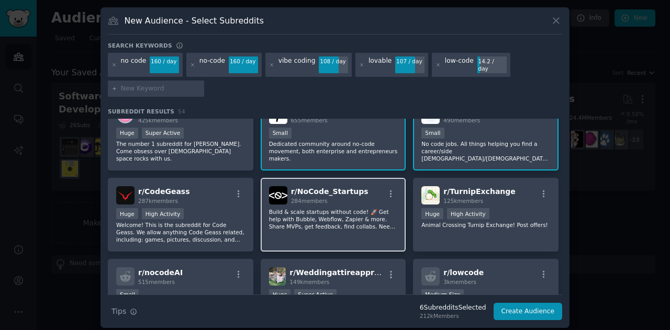
scroll to position [735, 0]
click at [318, 208] on p "Build & scale startups without code! 🚀 Get help with Bubble, Webflow, Zapier & …" at bounding box center [333, 219] width 129 height 22
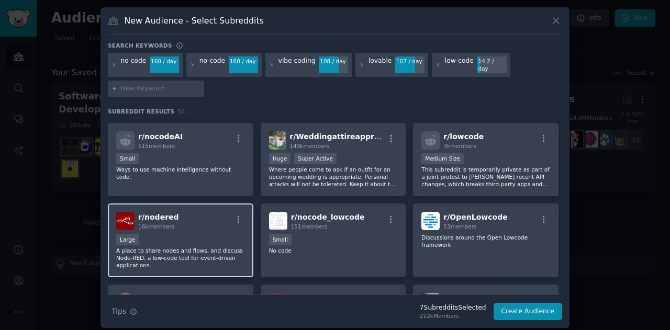
scroll to position [923, 0]
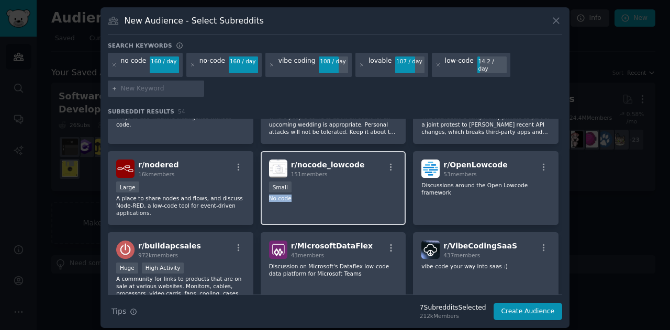
drag, startPoint x: 310, startPoint y: 190, endPoint x: 305, endPoint y: 176, distance: 14.6
click at [305, 176] on div "r/ nocode_lowcode 151 members 100 - 1000 members Small No code" at bounding box center [333, 188] width 145 height 74
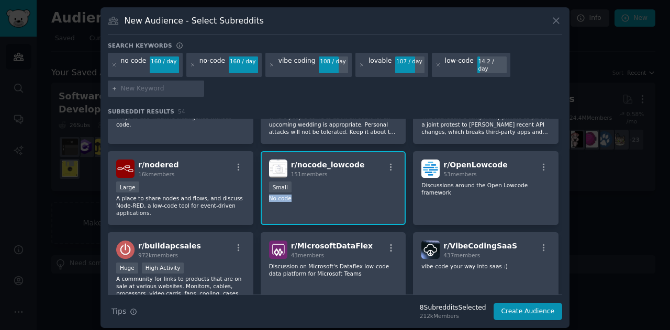
click at [305, 182] on div "100 - 1000 members Small" at bounding box center [333, 188] width 129 height 13
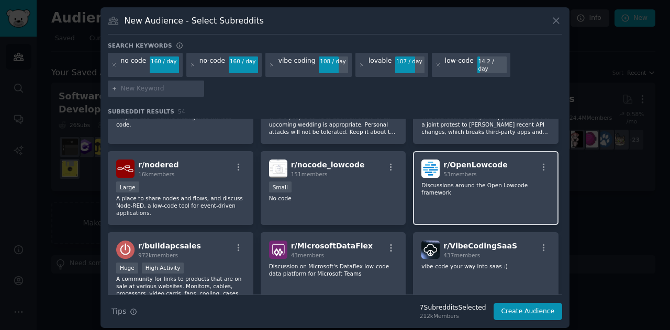
click at [438, 183] on div "r/ OpenLowcode 53 members Discussions around the Open Lowcode framework" at bounding box center [485, 188] width 145 height 74
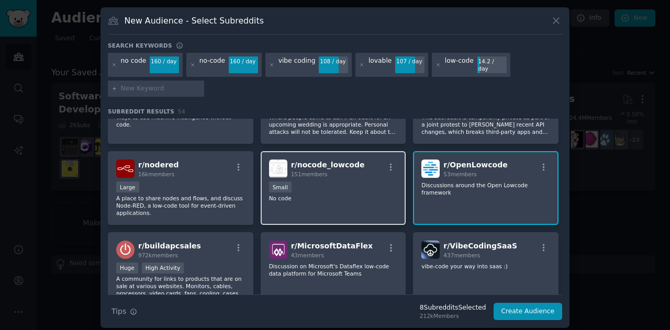
click at [352, 182] on div "100 - 1000 members Small" at bounding box center [333, 188] width 129 height 13
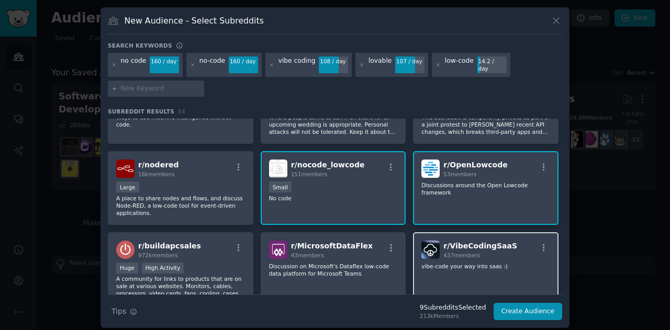
click at [452, 241] on div "r/ VibeCodingSaaS 437 members vibe-code your way into saas :)" at bounding box center [485, 269] width 145 height 74
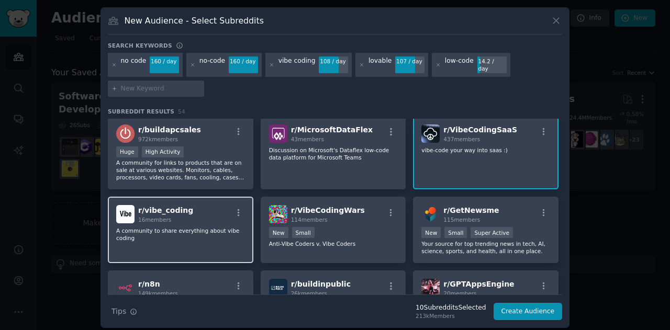
scroll to position [1039, 0]
click at [210, 227] on p "A community to share everything about vibe coding" at bounding box center [180, 234] width 129 height 15
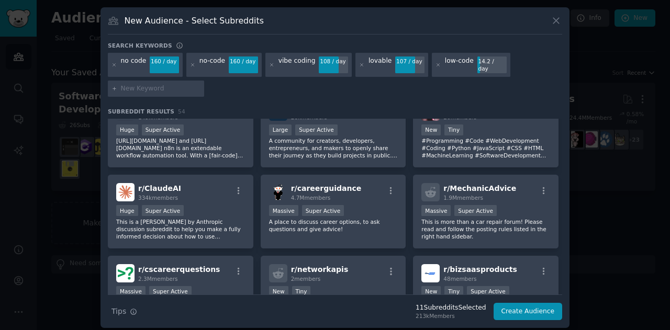
scroll to position [1215, 0]
click at [154, 84] on input "text" at bounding box center [161, 88] width 80 height 9
type input "lovable.dev"
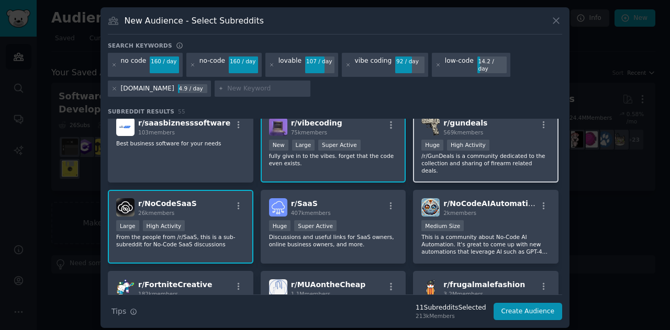
scroll to position [84, 0]
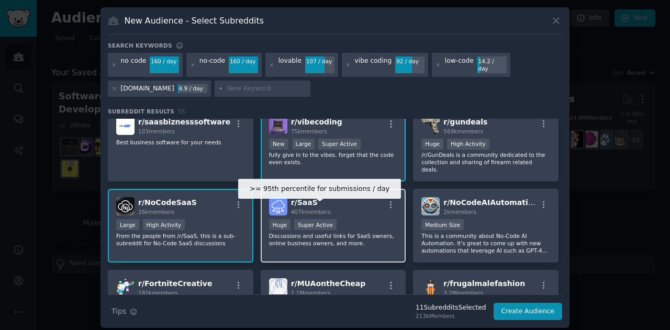
click at [322, 219] on div "Super Active" at bounding box center [315, 224] width 42 height 11
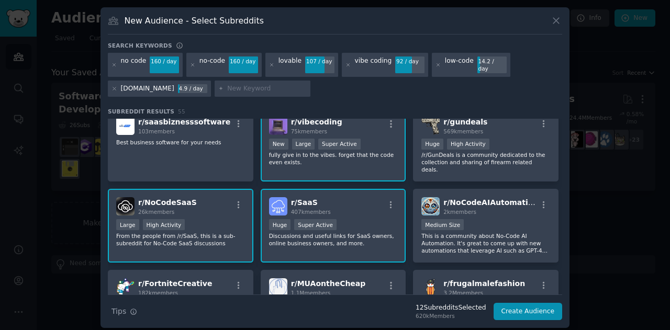
scroll to position [94, 0]
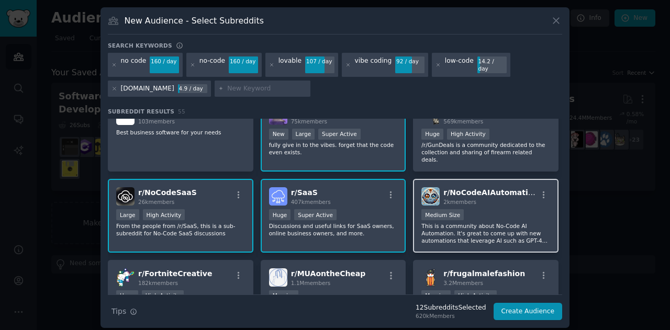
click at [482, 209] on div "1000 - 10,000 members Medium Size" at bounding box center [485, 215] width 129 height 13
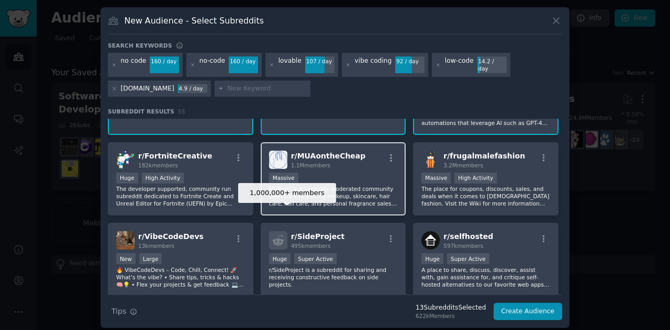
scroll to position [223, 0]
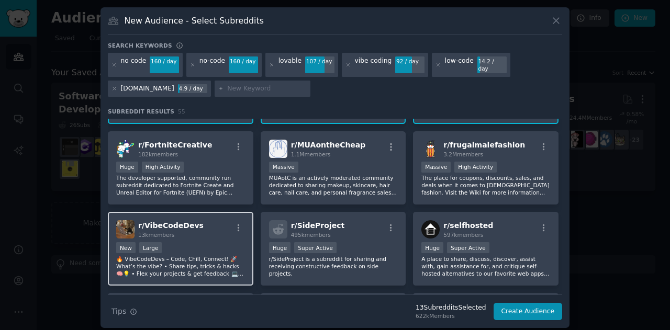
click at [213, 255] on p "🔥 VibeCodeDevs – Code, Chill, Connect! 🚀 What’s the vibe? • Share tips, tricks …" at bounding box center [180, 266] width 129 height 22
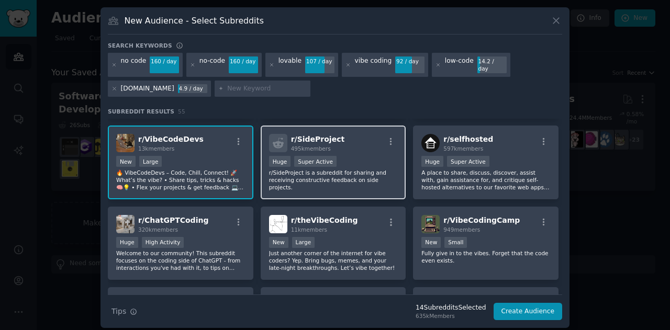
scroll to position [314, 0]
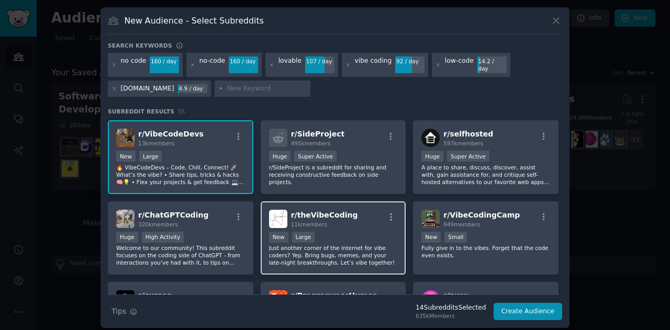
click at [357, 210] on div "r/ theVibeCoding 11k members" at bounding box center [333, 219] width 129 height 18
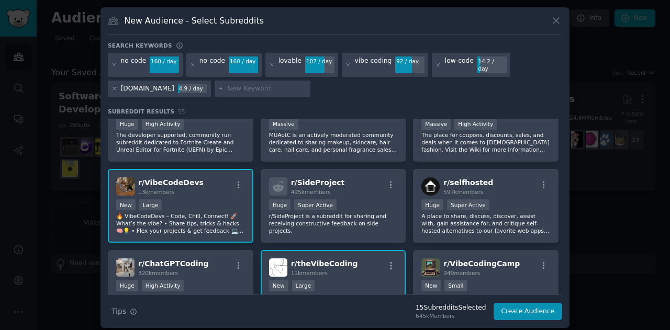
scroll to position [443, 0]
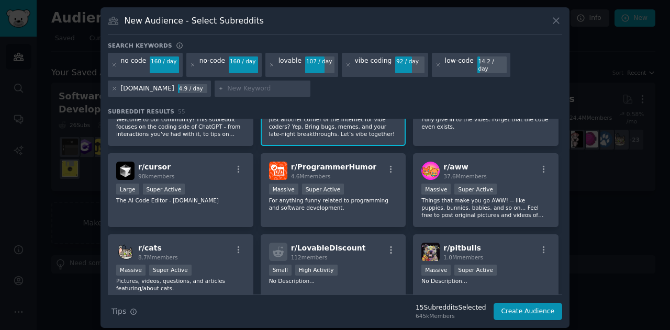
click at [227, 84] on input "text" at bounding box center [267, 88] width 80 height 9
type input "vibe code brasil"
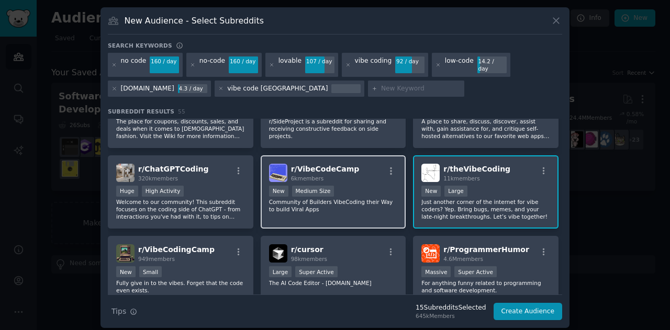
scroll to position [361, 0]
click at [356, 185] on div "1000 - 10,000 members New Medium Size" at bounding box center [333, 191] width 129 height 13
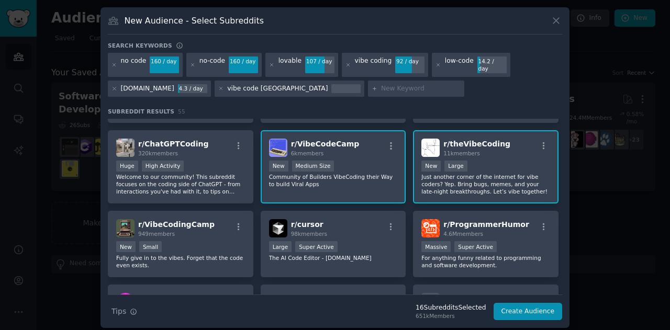
scroll to position [386, 0]
click at [198, 177] on p "Welcome to our community! This subreddit focuses on the coding side of ChatGPT …" at bounding box center [180, 184] width 129 height 22
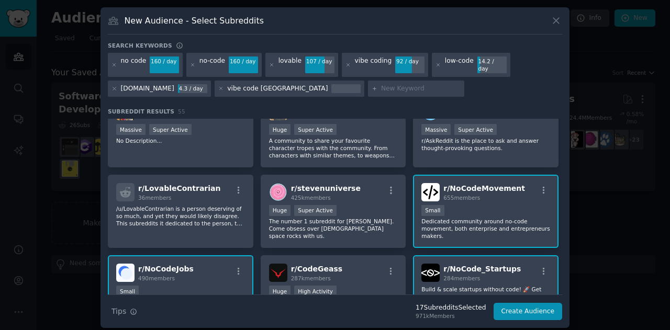
scroll to position [666, 0]
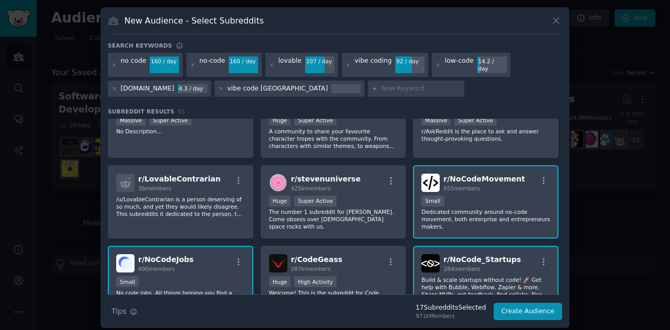
click at [459, 196] on div "Small" at bounding box center [485, 202] width 129 height 13
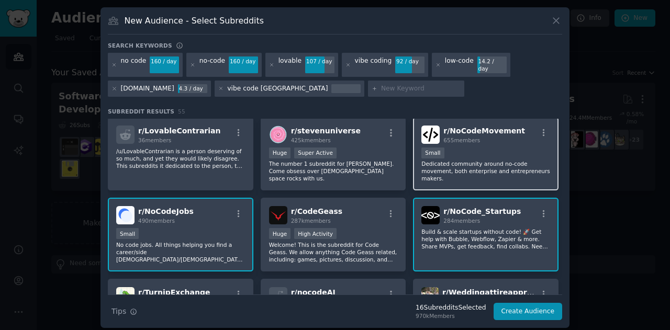
scroll to position [715, 0]
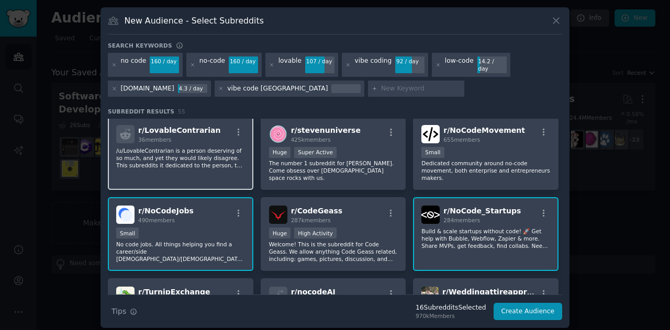
click at [213, 147] on p "/u/LovableContrarian is a person deserving of so much, and yet they would likel…" at bounding box center [180, 158] width 129 height 22
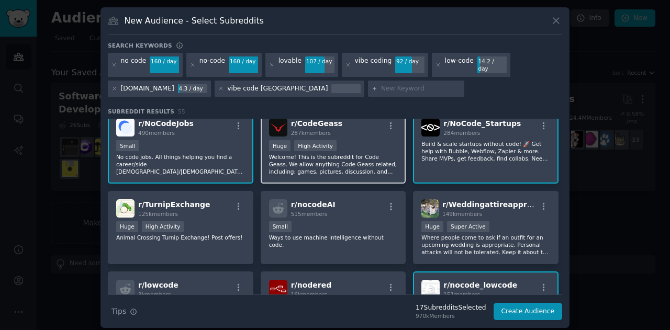
scroll to position [827, 0]
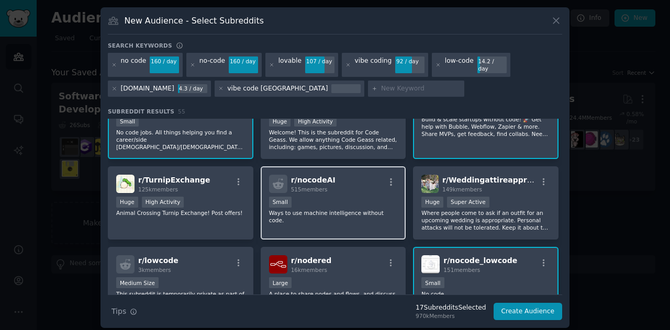
click at [304, 197] on div "Small" at bounding box center [333, 203] width 129 height 13
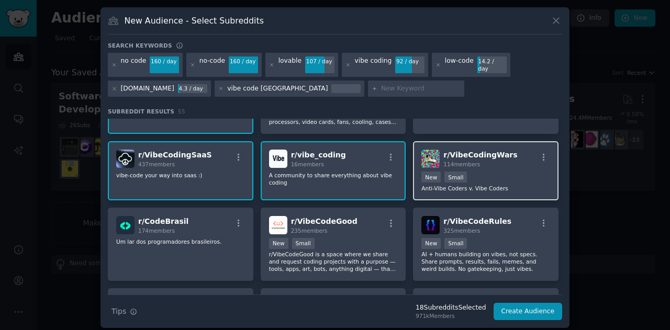
scroll to position [1124, 0]
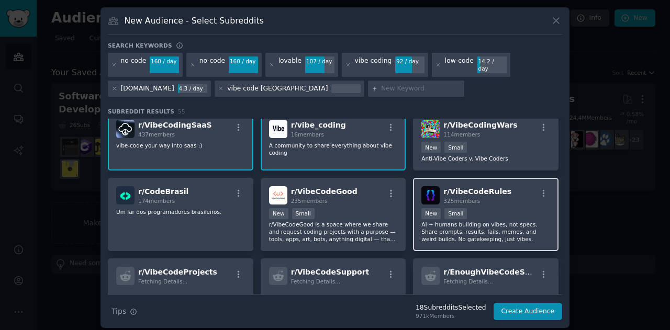
click at [473, 221] on p "AI + humans building on vibes, not specs. Share prompts, results, fails, memes,…" at bounding box center [485, 232] width 129 height 22
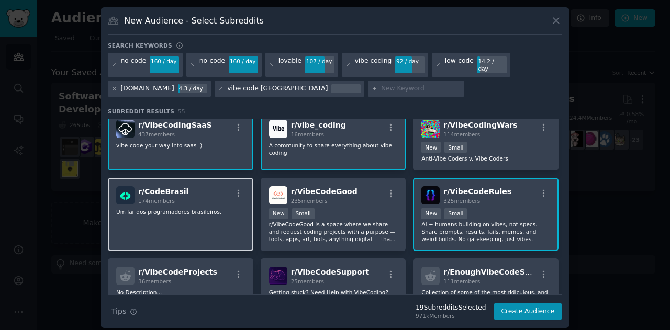
click at [177, 207] on div "r/ CodeBrasil 174 members Um lar dos programadores brasileiros." at bounding box center [180, 215] width 145 height 74
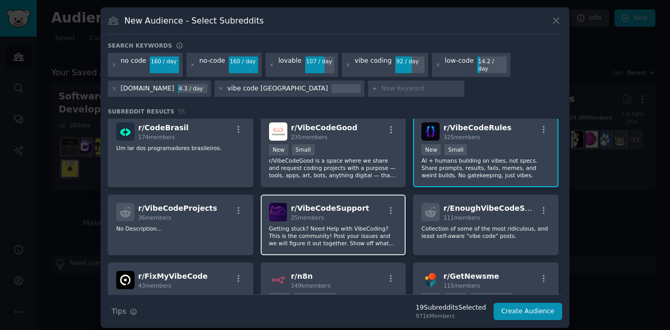
scroll to position [1194, 0]
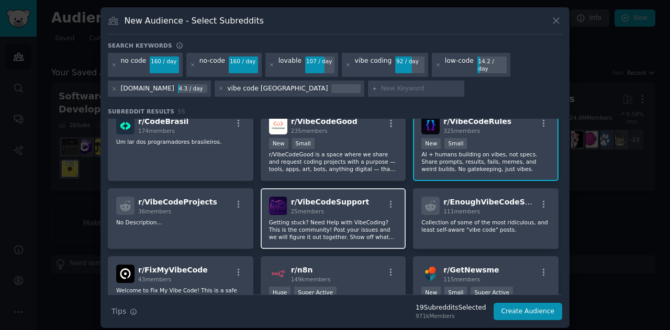
click at [317, 219] on p "Getting stuck? Need Help with VibeCoding? This is the community! Post your issu…" at bounding box center [333, 230] width 129 height 22
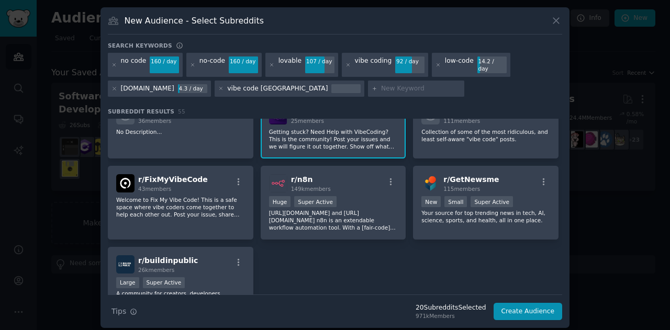
scroll to position [1329, 0]
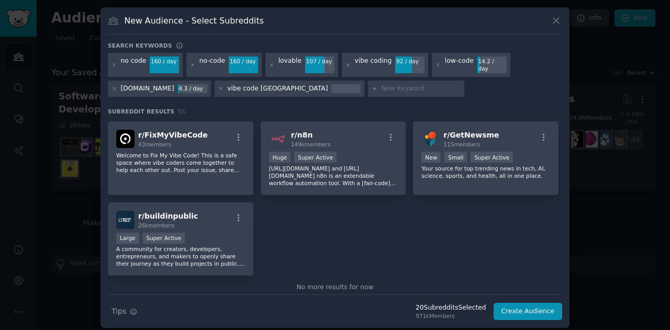
click at [381, 84] on input "text" at bounding box center [421, 88] width 80 height 9
type input "micro saas"
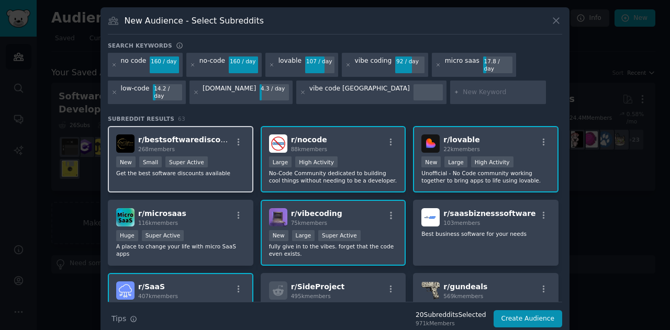
click at [217, 156] on div ">= 95th percentile for submissions / day New Small Super Active" at bounding box center [180, 162] width 129 height 13
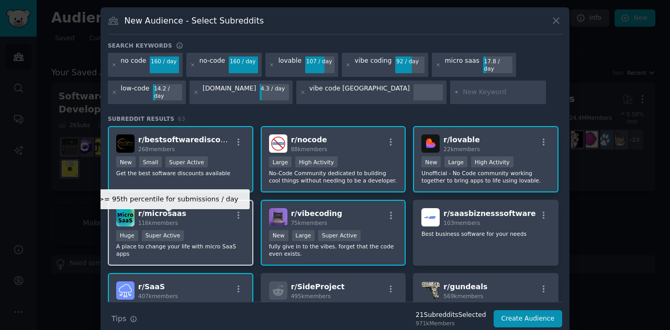
click at [162, 230] on div "Super Active" at bounding box center [163, 235] width 42 height 11
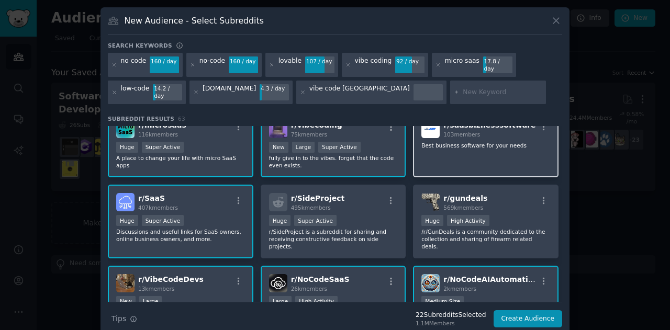
scroll to position [76, 0]
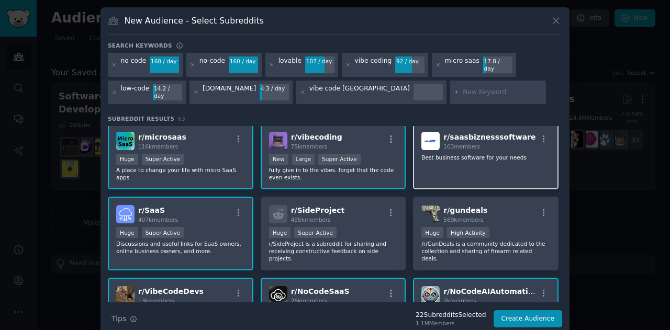
click at [476, 151] on div "r/ saasbiznesssoftware 103 members Best business software for your needs" at bounding box center [485, 156] width 145 height 66
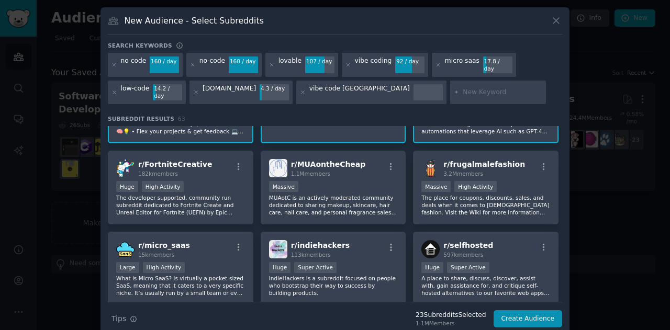
scroll to position [299, 0]
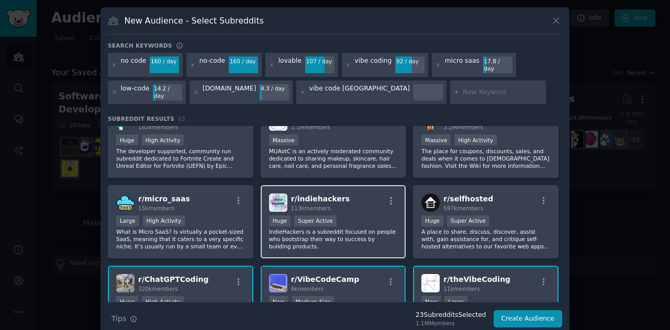
click at [349, 216] on div "Huge Super Active" at bounding box center [333, 222] width 129 height 13
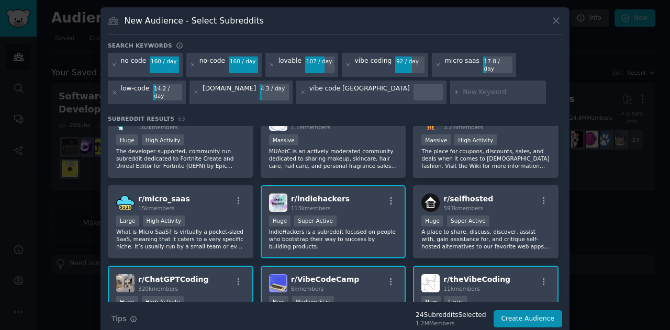
scroll to position [344, 0]
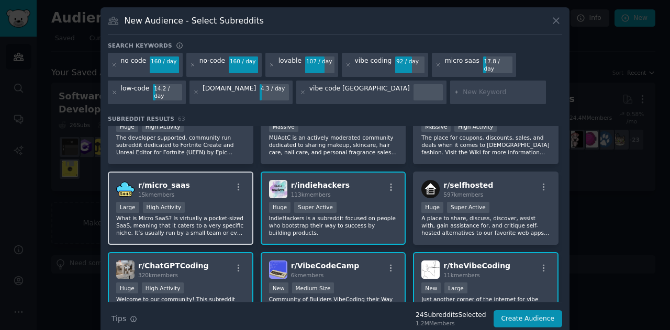
click at [188, 202] on div ">= 80th percentile for submissions / day Large High Activity" at bounding box center [180, 208] width 129 height 13
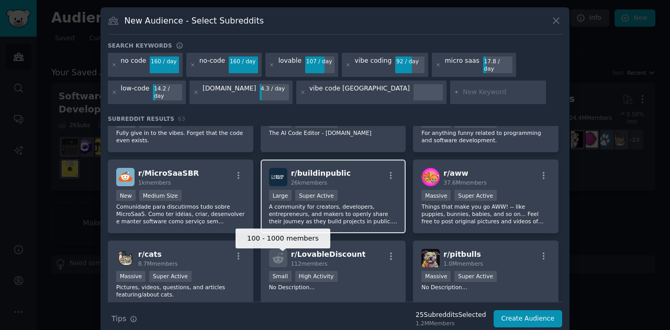
scroll to position [615, 0]
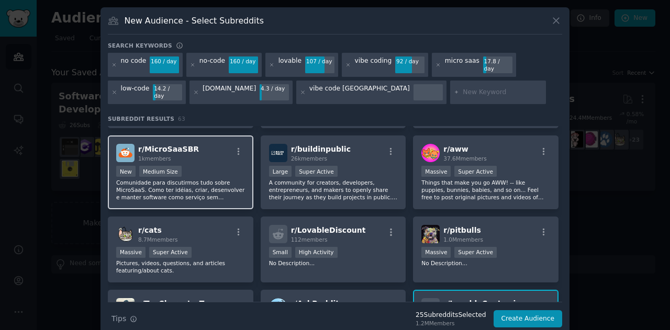
click at [203, 179] on p "Comunidade para discutirmos tudo sobre MicroSaaS. Como ter idéias, criar, desen…" at bounding box center [180, 190] width 129 height 22
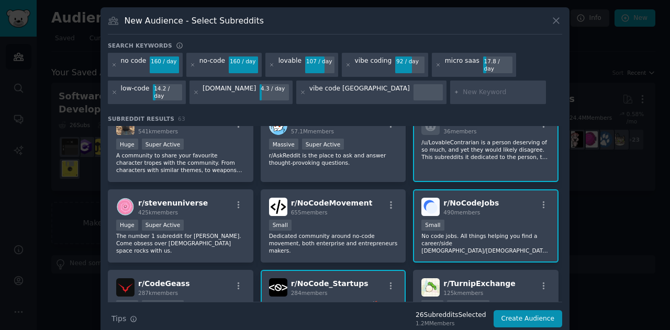
scroll to position [800, 0]
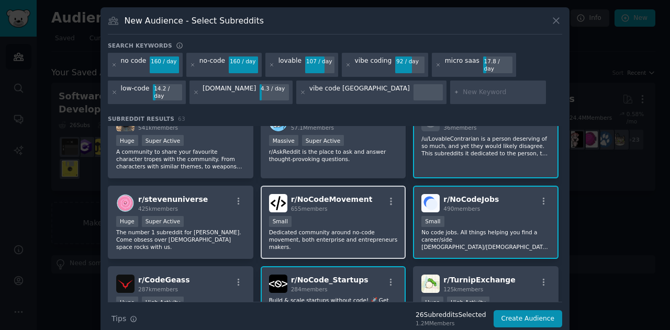
click at [294, 229] on p "Dedicated community around no-code movement, both enterprise and entrepreneurs …" at bounding box center [333, 240] width 129 height 22
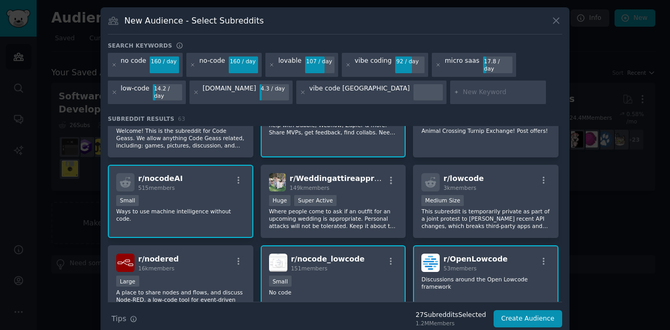
scroll to position [982, 0]
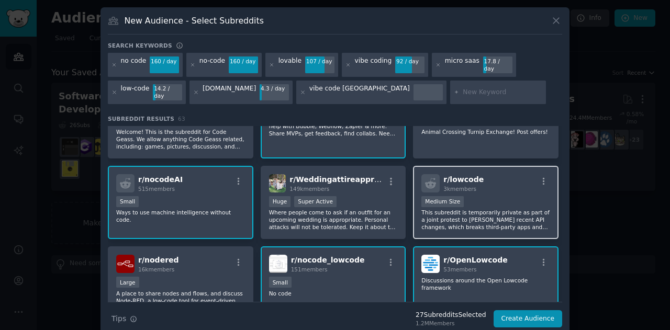
click at [498, 209] on p "This subreddit is temporarily private as part of a joint protest to Reddit's re…" at bounding box center [485, 220] width 129 height 22
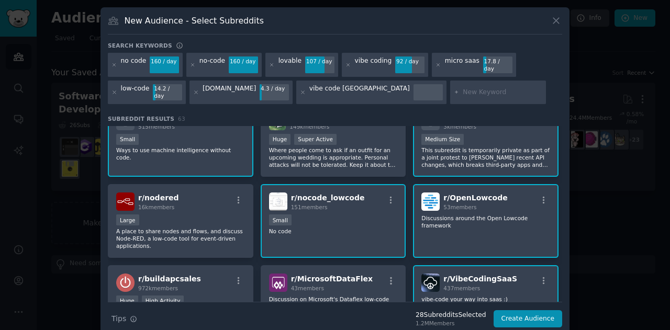
scroll to position [1215, 0]
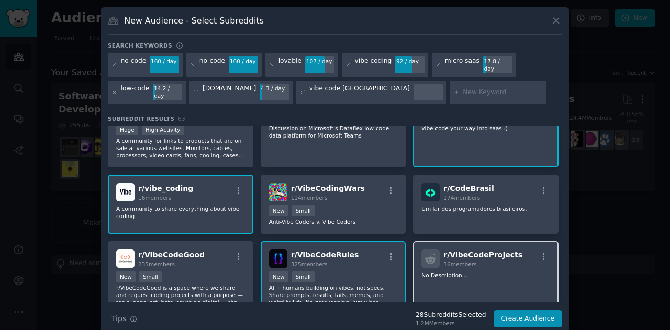
click at [490, 272] on p "No Description..." at bounding box center [485, 275] width 129 height 7
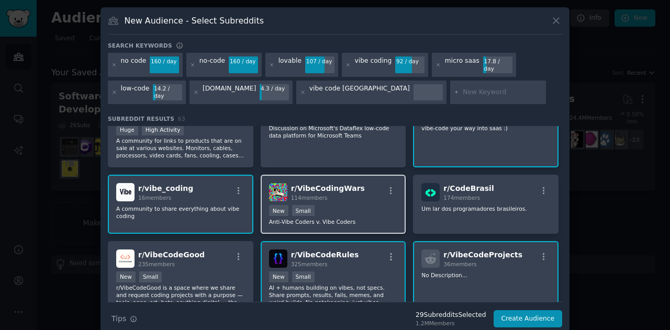
click at [352, 218] on p "Anti-Vibe Coders v. Vibe Coders" at bounding box center [333, 221] width 129 height 7
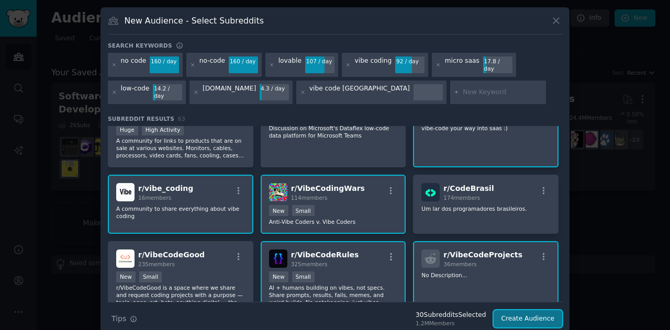
click at [530, 310] on button "Create Audience" at bounding box center [527, 319] width 69 height 18
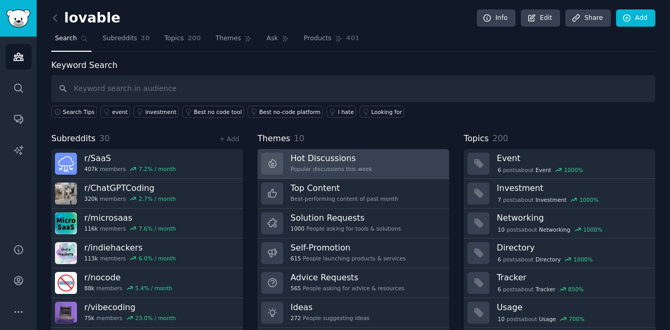
click at [367, 172] on link "Hot Discussions Popular discussions this week" at bounding box center [352, 164] width 191 height 30
